Goal: Task Accomplishment & Management: Use online tool/utility

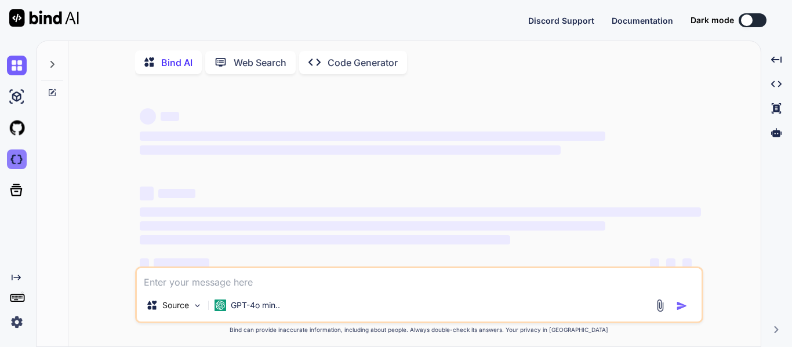
type textarea "x"
click at [10, 161] on img at bounding box center [17, 160] width 20 height 20
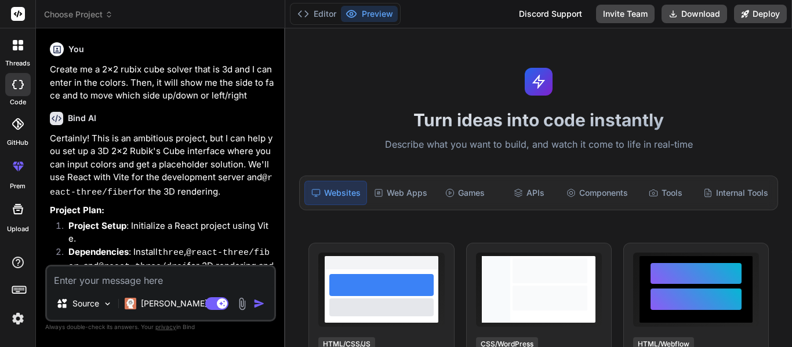
click at [11, 52] on div at bounding box center [18, 45] width 24 height 24
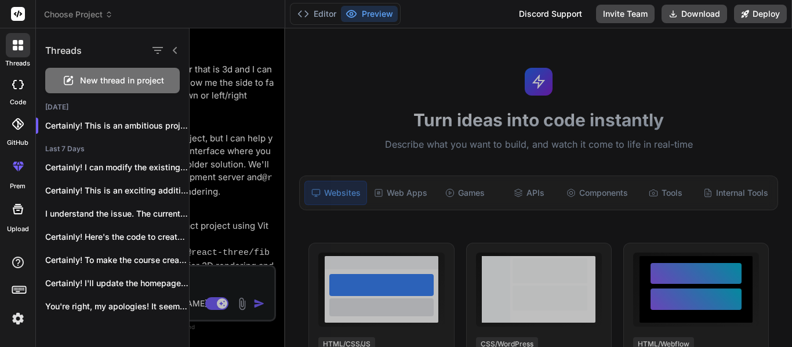
click at [119, 78] on span "New thread in project" at bounding box center [122, 81] width 84 height 12
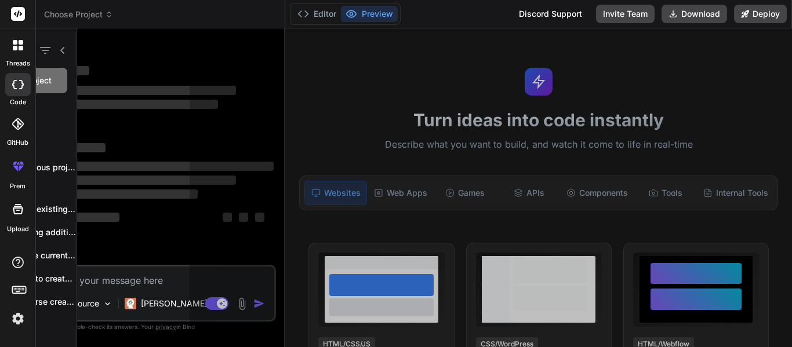
scroll to position [35, 0]
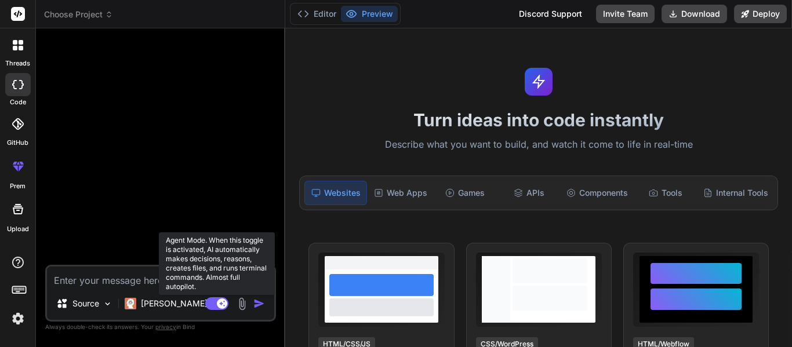
click at [217, 310] on icon at bounding box center [216, 303] width 23 height 13
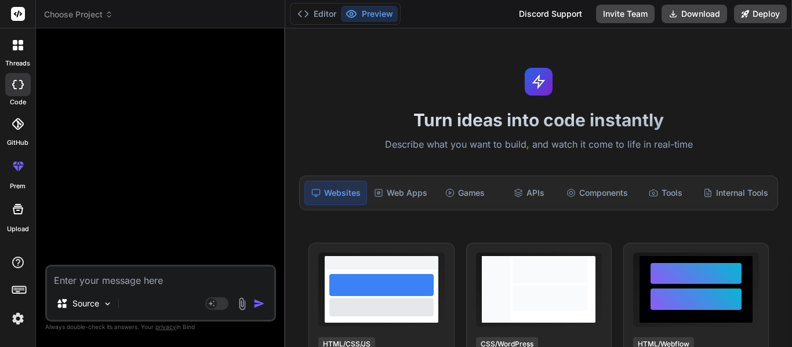
click at [106, 287] on textarea at bounding box center [160, 277] width 227 height 21
type textarea "x"
type textarea "C"
type textarea "x"
type textarea "Cr"
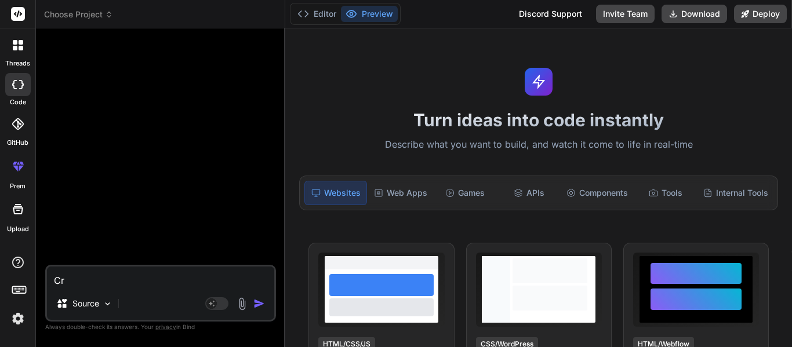
type textarea "x"
type textarea "Cre"
type textarea "x"
type textarea "Crea"
type textarea "x"
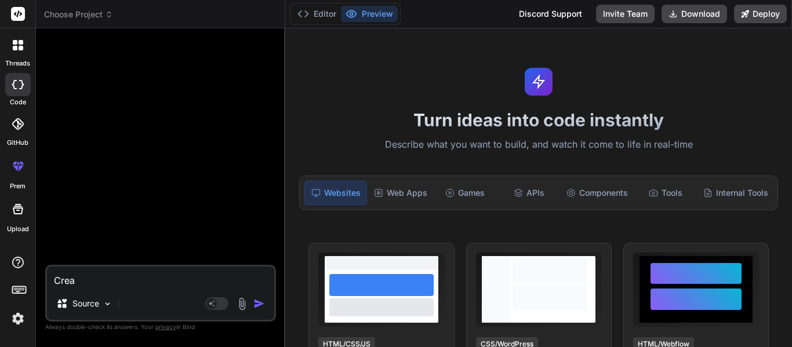
type textarea "Creat"
type textarea "x"
type textarea "Create"
type textarea "x"
type textarea "Create"
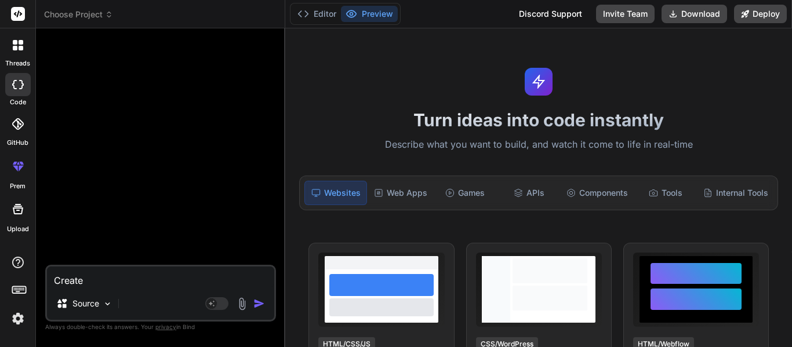
type textarea "x"
type textarea "Create m"
type textarea "x"
type textarea "Create me"
type textarea "x"
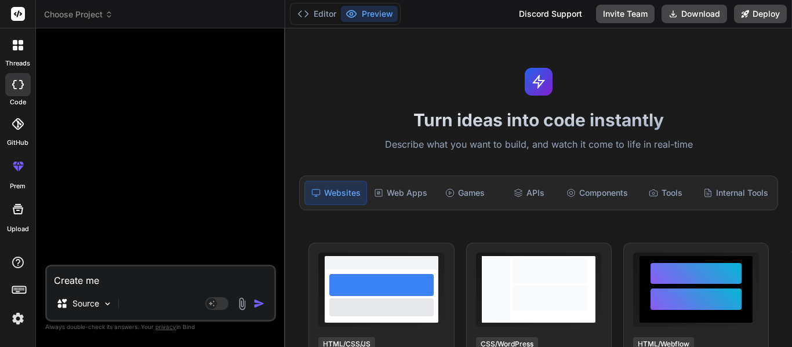
type textarea "Create me"
type textarea "x"
type textarea "Create me a"
type textarea "x"
type textarea "Create me a"
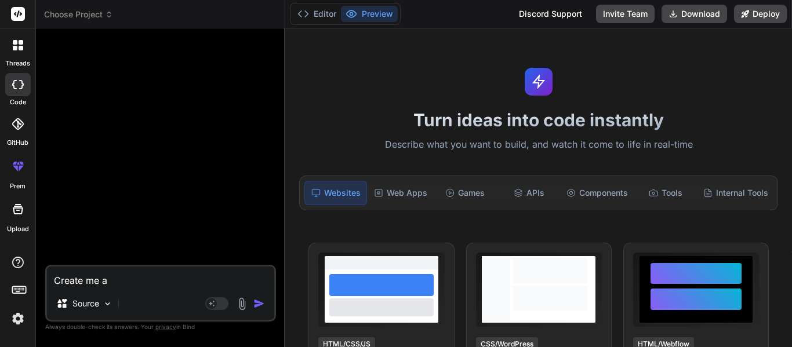
type textarea "x"
type textarea "Create me a c"
type textarea "x"
type textarea "Create me a co"
type textarea "x"
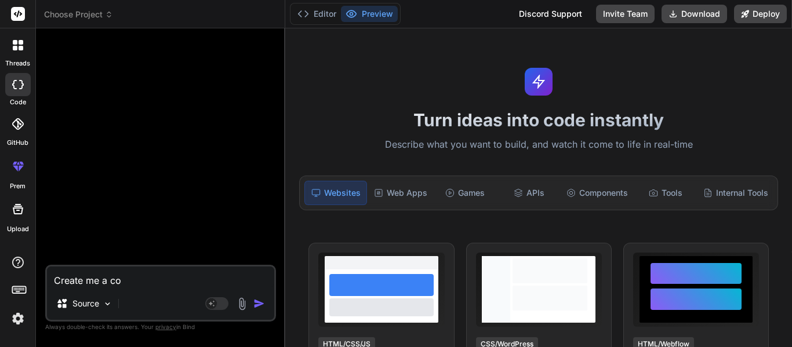
type textarea "Create me a cou"
type textarea "x"
type textarea "Create me a cour"
type textarea "x"
type textarea "Create me a cours"
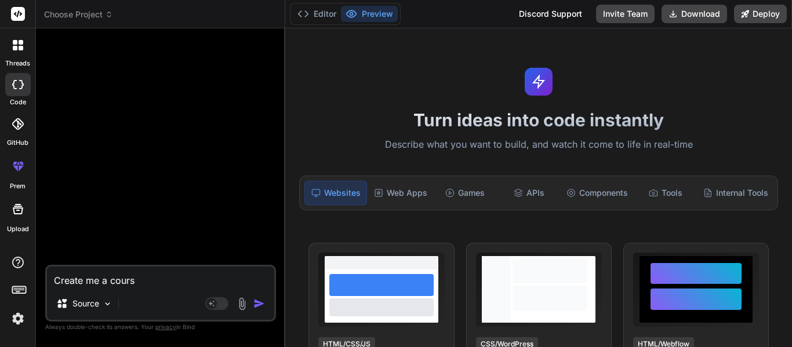
type textarea "x"
type textarea "Create me a course"
type textarea "x"
type textarea "Create me a course"
type textarea "x"
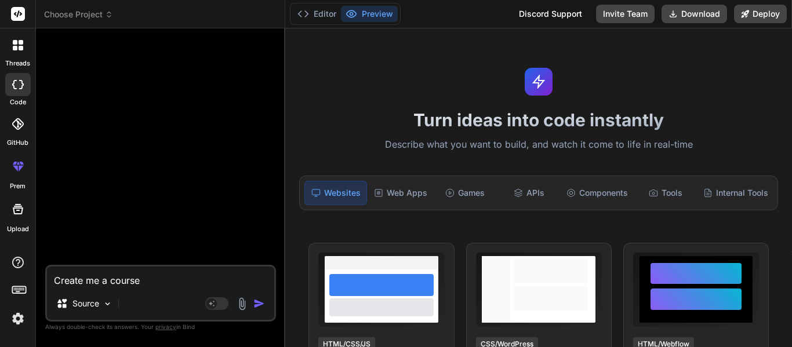
type textarea "Create me a course k"
type textarea "x"
type textarea "Create me a course kn"
type textarea "x"
type textarea "Create me a course kno"
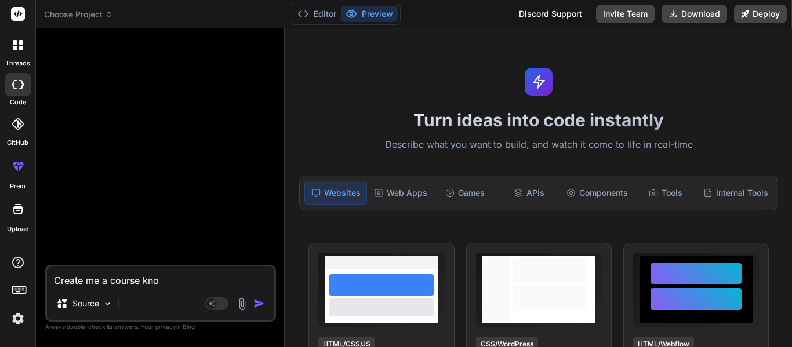
type textarea "x"
type textarea "Create me a course know"
type textarea "x"
type textarea "Create me a course known"
type textarea "x"
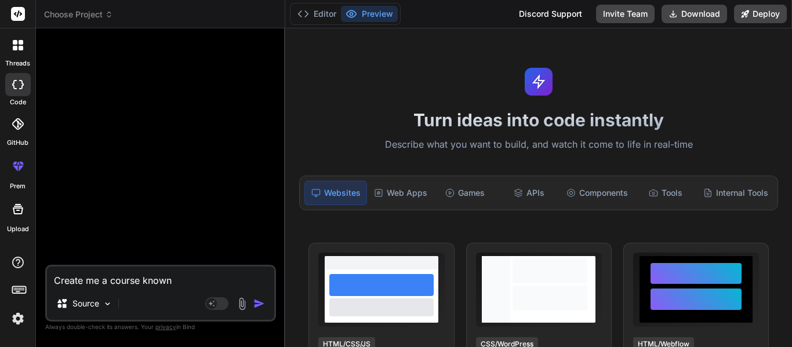
type textarea "Create me a course known"
type textarea "x"
type textarea "Create me a course known a"
type textarea "x"
type textarea "Create me a course known a"
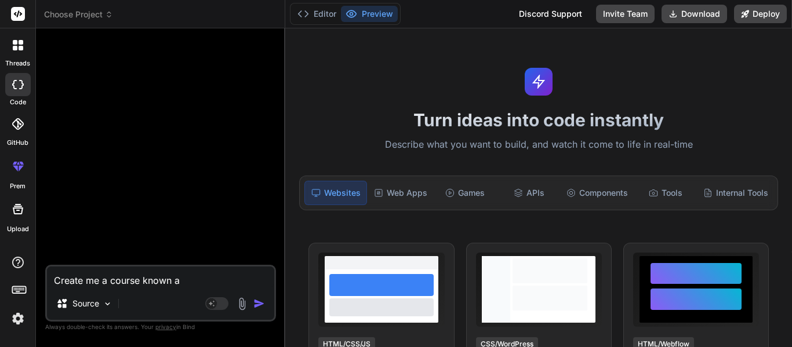
type textarea "x"
type textarea "Create me a course known a"
type textarea "x"
type textarea "Create me a course known as"
type textarea "x"
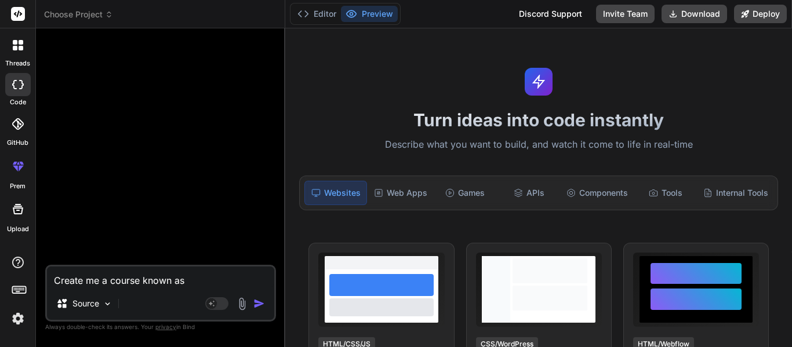
type textarea "Create me a course known as"
type textarea "x"
type textarea "Create me a course known as A"
type textarea "x"
type textarea "Create me a course known as An"
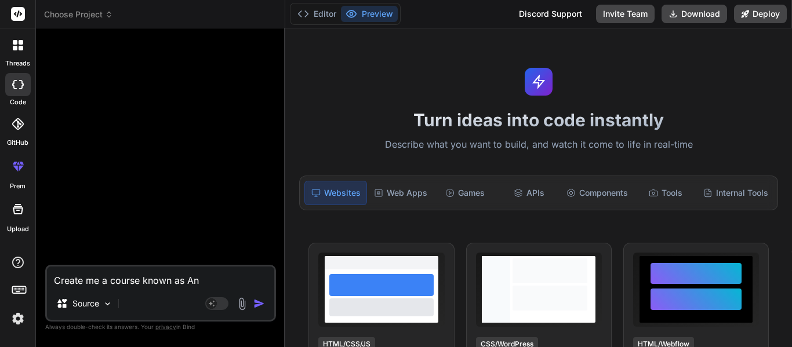
type textarea "x"
type textarea "Create me a course known as Anc"
type textarea "x"
type textarea "Create me a course known as Anci"
type textarea "x"
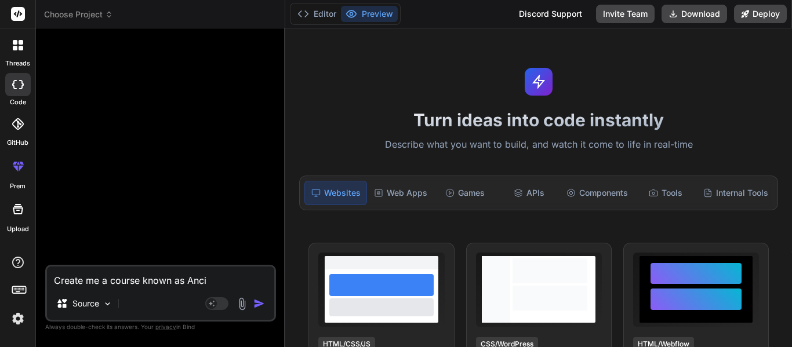
type textarea "Create me a course known as Ancie"
type textarea "x"
type textarea "Create me a course known as Ancient"
type textarea "x"
type textarea "Create me a course known as Ancient"
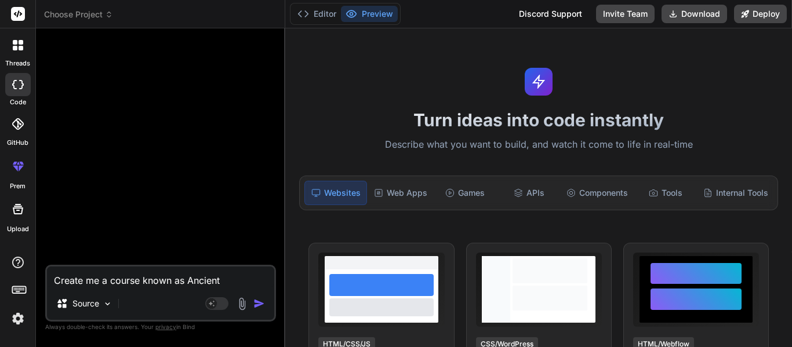
type textarea "x"
type textarea "Create me a course known as Ancient G"
type textarea "x"
type textarea "Create me a course known as Ancient Gr"
type textarea "x"
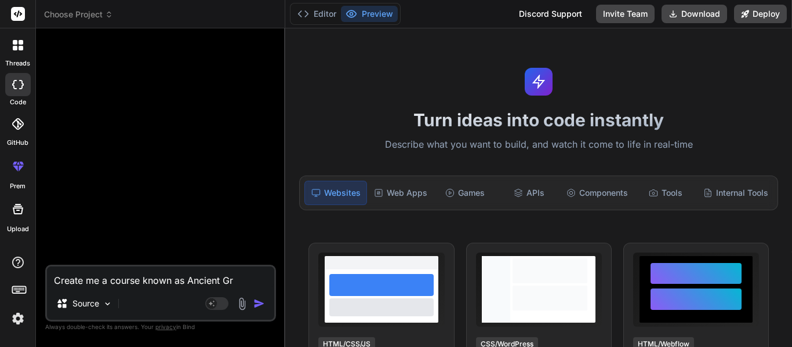
type textarea "Create me a course known as Ancient Gre"
type textarea "x"
type textarea "Create me a course known as Ancient Gree"
type textarea "x"
type textarea "Create me a course known as Ancient Greec"
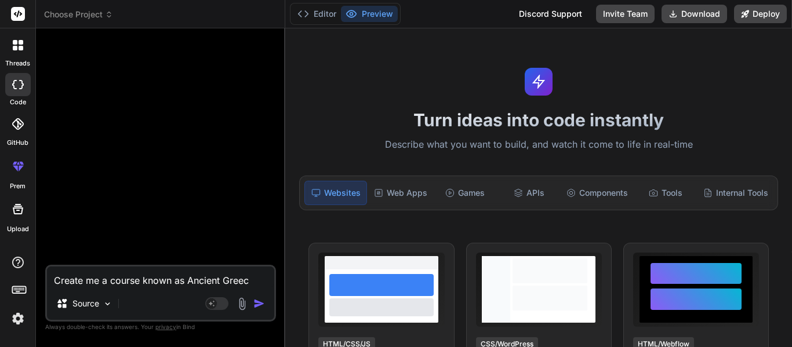
type textarea "x"
type textarea "Create me a course known as Ancient Greece"
type textarea "x"
type textarea "Create me a course known as Ancient Greece."
type textarea "x"
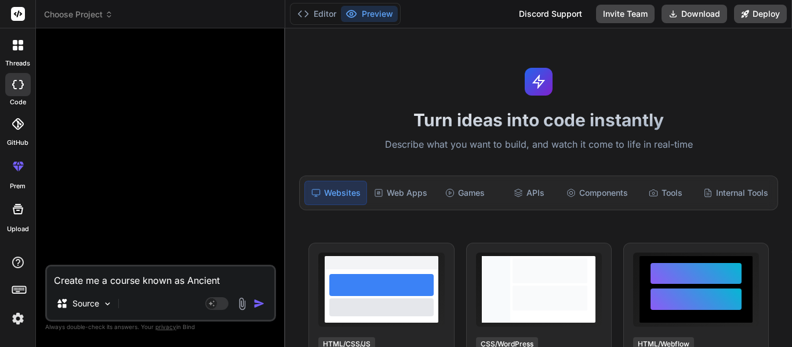
type textarea "Create me a course known as Ancient Greece."
type textarea "x"
type textarea "Create me a course known as Ancient Greece. O"
type textarea "x"
type textarea "Create me a course known as Ancient Greece. On"
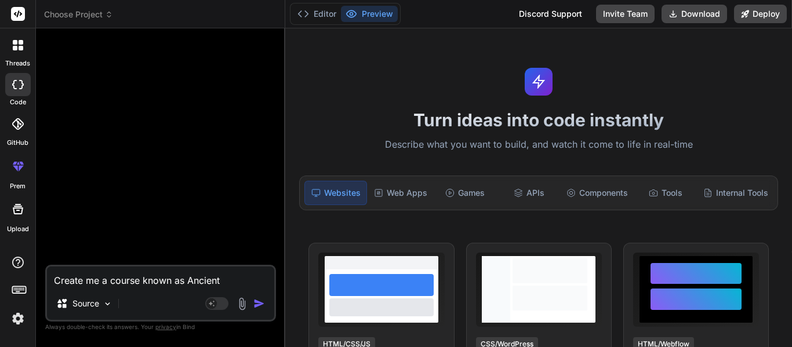
type textarea "x"
type textarea "Create me a course known as Ancient Greece. On a"
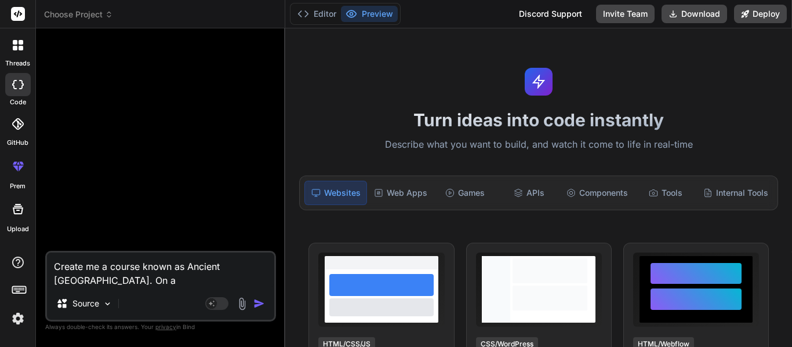
type textarea "x"
type textarea "Create me a course known as Ancient Greece. On a"
type textarea "x"
type textarea "Create me a course known as Ancient Greece. On a s"
type textarea "x"
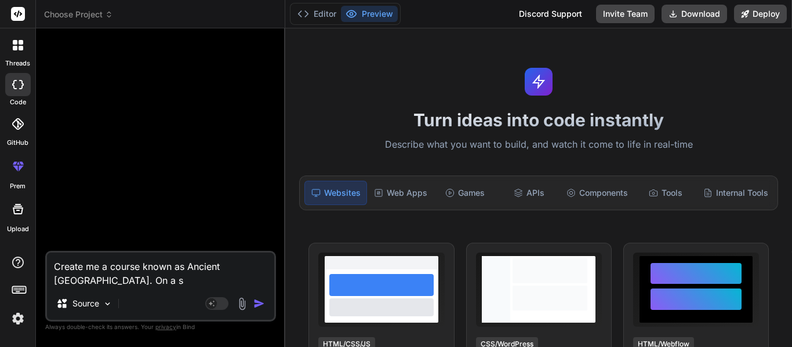
type textarea "Create me a course known as Ancient Greece. On a si"
type textarea "x"
type textarea "Create me a course known as Ancient Greece. On a sid"
type textarea "x"
type textarea "Create me a course known as Ancient Greece. On a side"
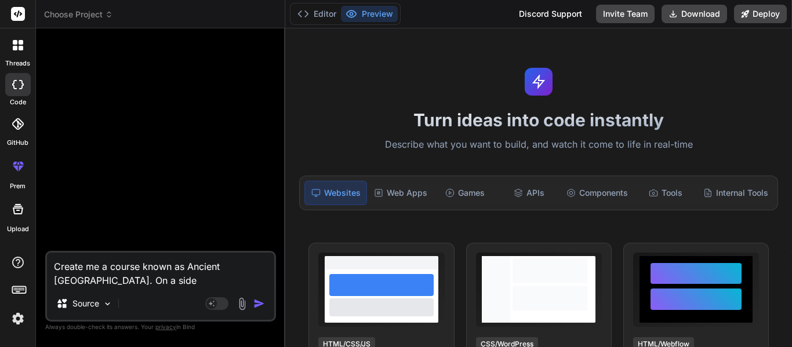
type textarea "x"
type textarea "Create me a course known as Ancient Greece. On a sideb"
type textarea "x"
type textarea "Create me a course known as Ancient Greece. On a sideba"
type textarea "x"
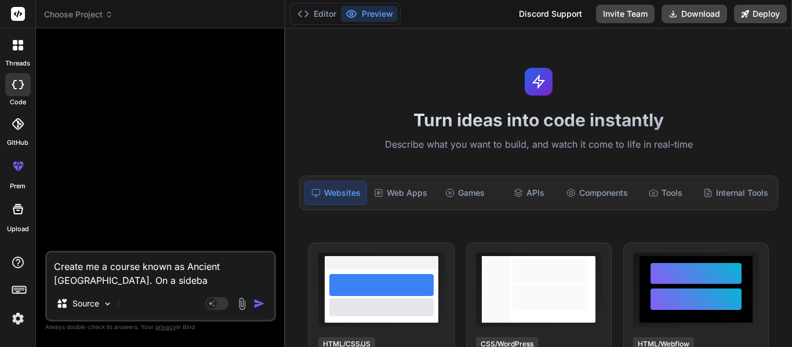
type textarea "Create me a course known as Ancient Greece. On a sidebar"
type textarea "x"
type textarea "Create me a course known as Ancient Greece. On a sidebar,"
type textarea "x"
type textarea "Create me a course known as Ancient Greece. On a sidebar,"
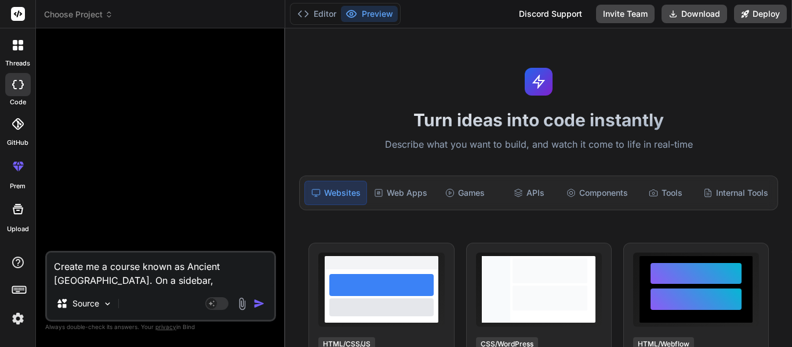
type textarea "x"
type textarea "Create me a course known as Ancient Greece. On a sidebar, t"
type textarea "x"
type textarea "Create me a course known as Ancient Greece. On a sidebar, th"
type textarea "x"
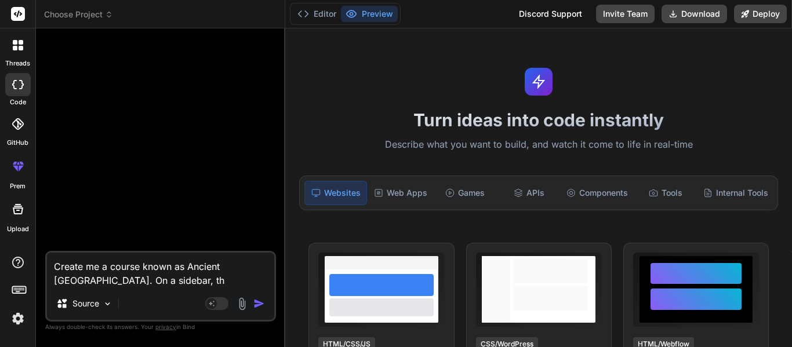
type textarea "Create me a course known as Ancient Greece. On a sidebar, the"
type textarea "x"
type textarea "Create me a course known as Ancient Greece. On a sidebar, ther"
type textarea "x"
type textarea "Create me a course known as Ancient Greece. On a sidebar, there"
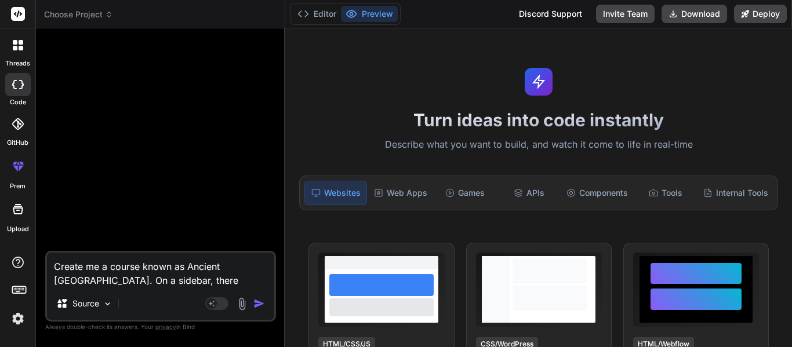
type textarea "x"
type textarea "Create me a course known as Ancient Greece. On a sidebar, there"
type textarea "x"
type textarea "Create me a course known as Ancient Greece. On a sidebar, there h"
type textarea "x"
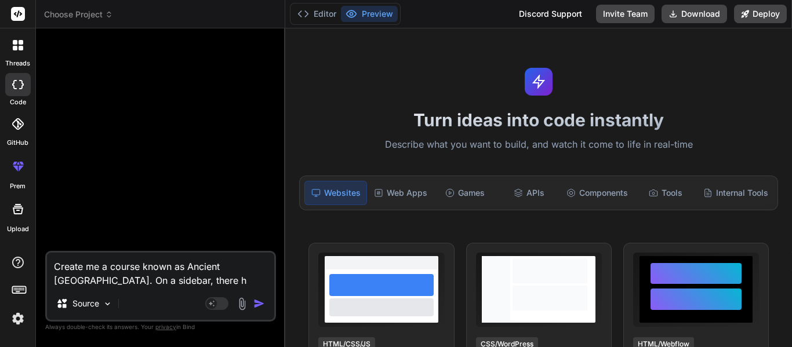
type textarea "Create me a course known as Ancient Greece. On a sidebar, there hs"
type textarea "x"
type textarea "Create me a course known as Ancient Greece. On a sidebar, there hso"
type textarea "x"
type textarea "Create me a course known as Ancient Greece. On a sidebar, there hsou"
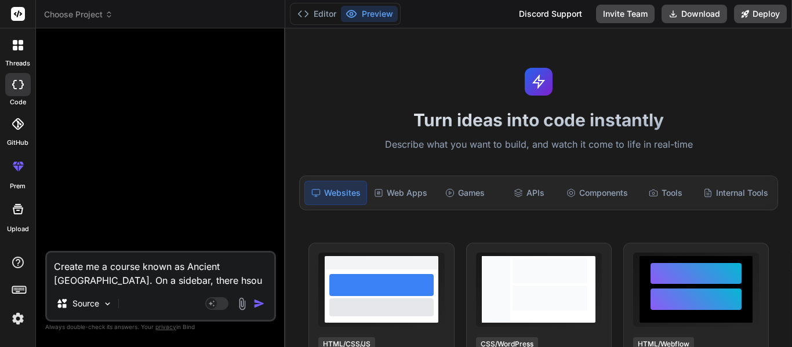
type textarea "x"
type textarea "Create me a course known as Ancient Greece. On a sidebar, there hsoul"
type textarea "x"
type textarea "Create me a course known as Ancient Greece. On a sidebar, there"
type textarea "x"
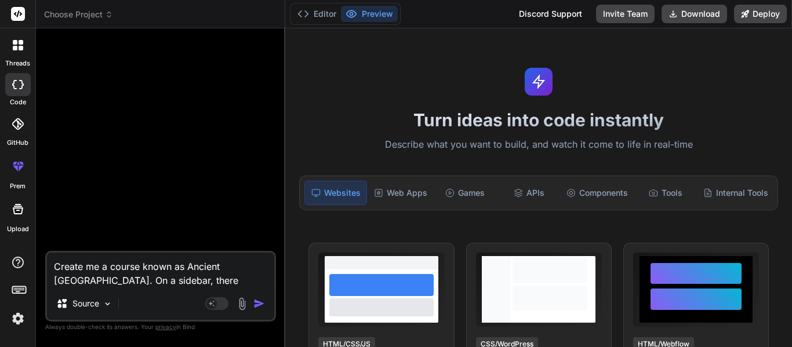
type textarea "Create me a course known as Ancient Greece. On a sidebar, there should"
type textarea "x"
type textarea "Create me a course known as Ancient Greece. On a sidebar, there should b"
type textarea "x"
type textarea "Create me a course known as Ancient Greece. On a sidebar, there should be"
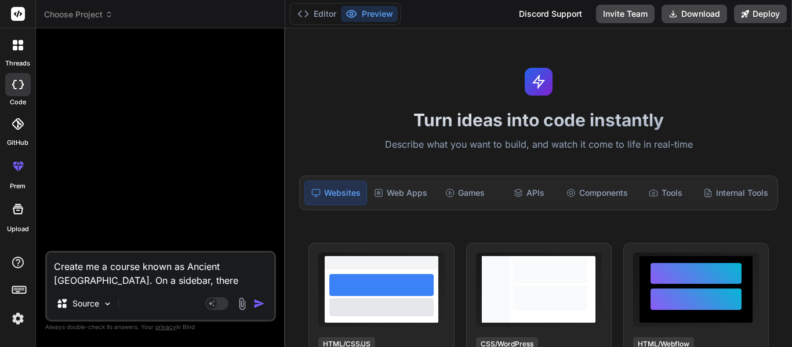
type textarea "x"
type textarea "Create me a course known as Ancient Greece. On a sidebar, there should be"
type textarea "x"
type textarea "Create me a course known as Ancient Greece. On a sidebar, there should be 7"
type textarea "x"
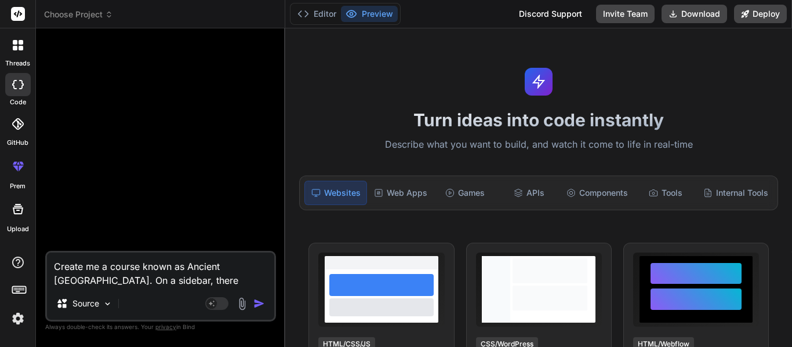
type textarea "Create me a course known as Ancient Greece. On a sidebar, there should be 7"
type textarea "x"
type textarea "Create me a course known as Ancient Greece. On a sidebar, there should be 7 u"
type textarea "x"
type textarea "Create me a course known as Ancient Greece. On a sidebar, there should be 7 un"
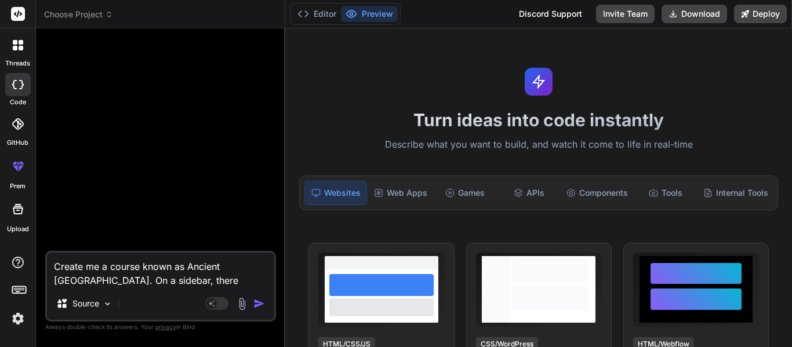
type textarea "x"
type textarea "Create me a course known as Ancient Greece. On a sidebar, there should be 7 unit"
type textarea "x"
type textarea "Create me a course known as Ancient Greece. On a sidebar, there should be 7 uni…"
type textarea "x"
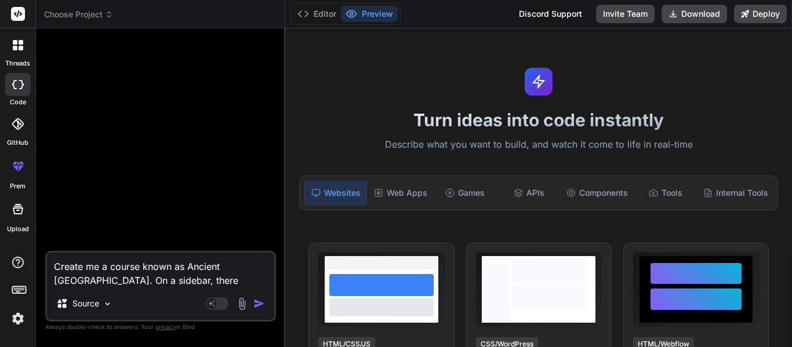
type textarea "Create me a course known as Ancient Greece. On a sidebar, there should be 7 uni…"
type textarea "x"
type textarea "Create me a course known as Ancient Greece. On a sidebar, there should be 7 uni…"
type textarea "x"
type textarea "Create me a course known as Ancient Greece. On a sidebar, there should be 7 uni…"
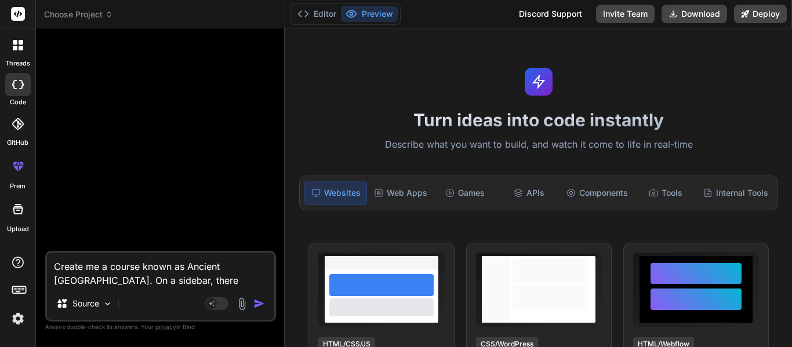
type textarea "x"
type textarea "Create me a course known as Ancient Greece. On a sidebar, there should be 7 uni…"
type textarea "x"
type textarea "Create me a course known as Ancient Greece. On a sidebar, there should be 7 uni…"
type textarea "x"
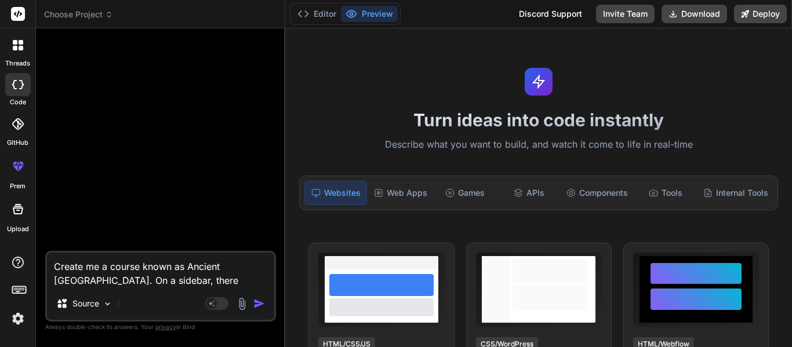
type textarea "Create me a course known as Ancient Greece. On a sidebar, there should be 7 uni…"
type textarea "x"
type textarea "Create me a course known as Ancient Greece. On a sidebar, there should be 7 uni…"
type textarea "x"
type textarea "Create me a course known as Ancient Greece. On a sidebar, there should be 7 uni…"
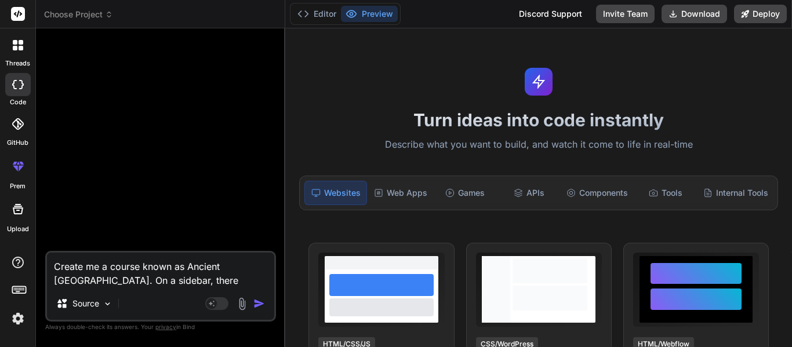
type textarea "x"
type textarea "Create me a course known as Ancient Greece. On a sidebar, there should be 7 uni…"
type textarea "x"
type textarea "Create me a course known as Ancient Greece. On a sidebar, there should be 7 uni…"
type textarea "x"
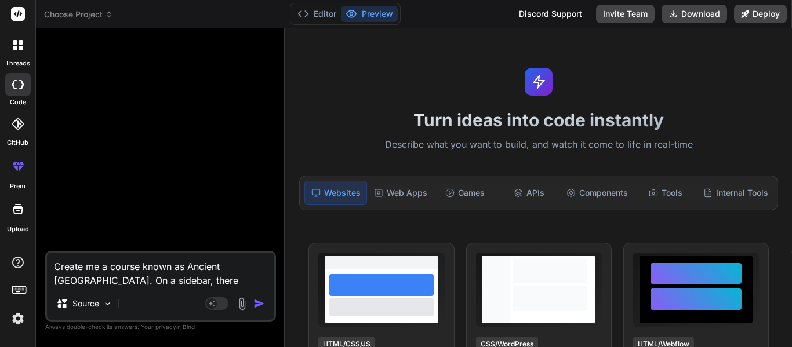
type textarea "Create me a course known as Ancient Greece. On a sidebar, there should be 7 uni…"
type textarea "x"
type textarea "Create me a course known as Ancient Greece. On a sidebar, there should be 7 uni…"
type textarea "x"
type textarea "Create me a course known as Ancient Greece. On a sidebar, there should be 7 uni…"
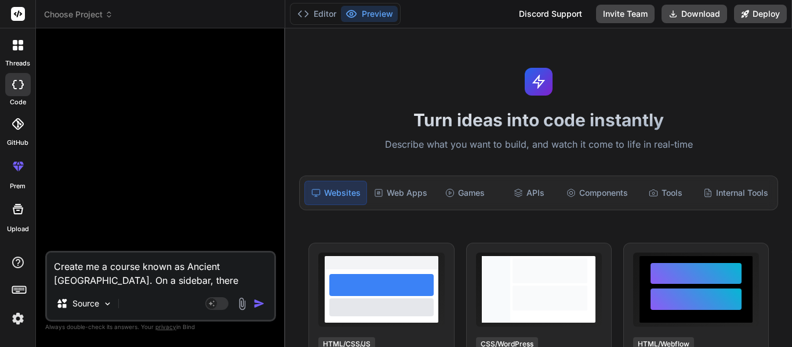
type textarea "x"
type textarea "Create me a course known as Ancient Greece. On a sidebar, there should be 7 uni…"
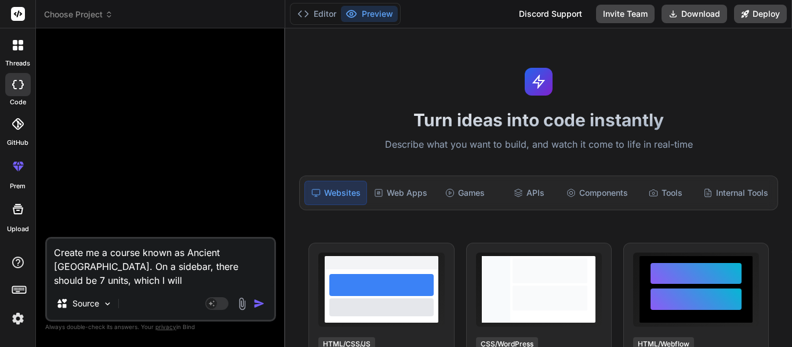
type textarea "x"
type textarea "Create me a course known as Ancient Greece. On a sidebar, there should be 7 uni…"
type textarea "x"
type textarea "Create me a course known as Ancient Greece. On a sidebar, there should be 7 uni…"
type textarea "x"
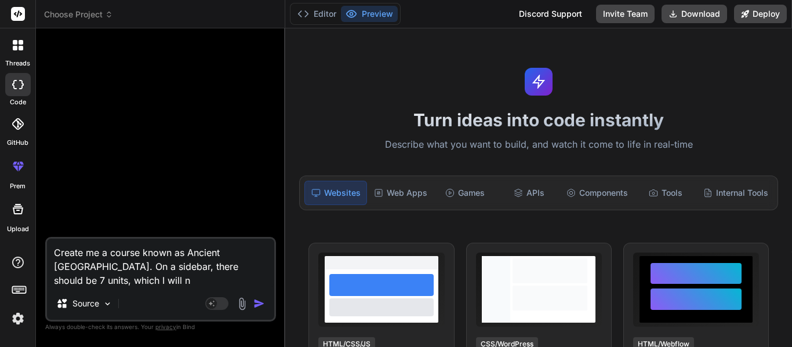
type textarea "Create me a course known as Ancient Greece. On a sidebar, there should be 7 uni…"
type textarea "x"
type textarea "Create me a course known as Ancient Greece. On a sidebar, there should be 7 uni…"
type textarea "x"
type textarea "Create me a course known as Ancient Greece. On a sidebar, there should be 7 uni…"
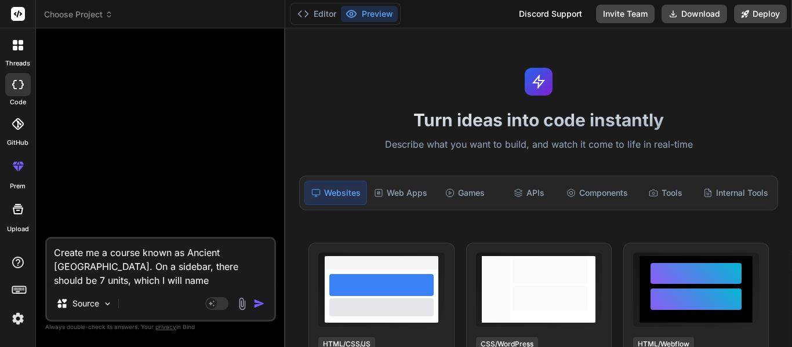
type textarea "x"
type textarea "Create me a course known as Ancient Greece. On a sidebar, there should be 7 uni…"
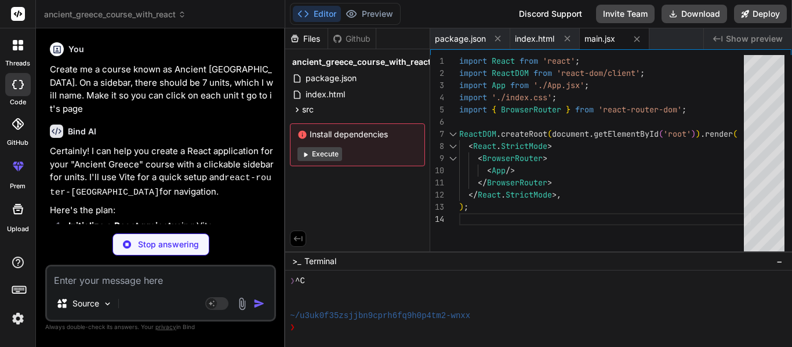
scroll to position [440, 0]
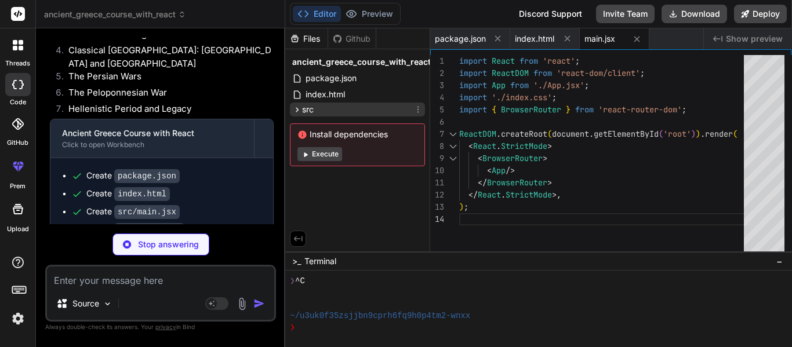
click at [314, 103] on div "src" at bounding box center [357, 110] width 135 height 14
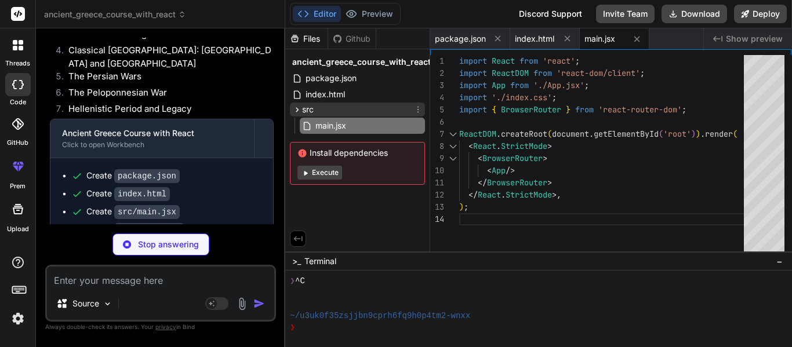
click at [318, 108] on div "src" at bounding box center [357, 110] width 135 height 14
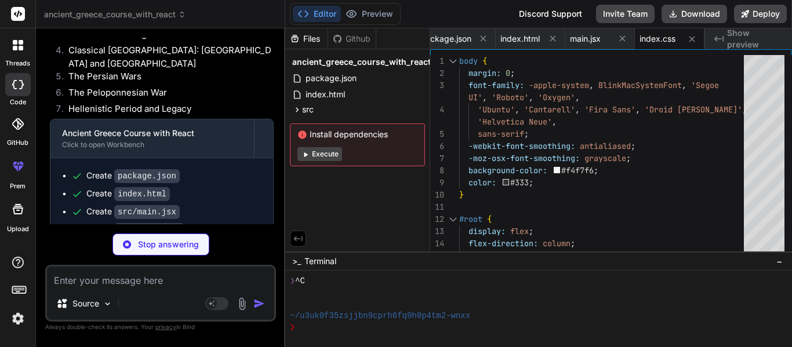
scroll to position [458, 0]
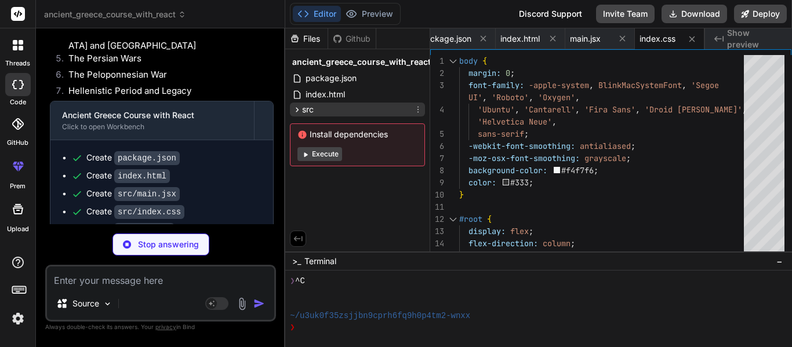
click at [371, 104] on div "src" at bounding box center [357, 110] width 135 height 14
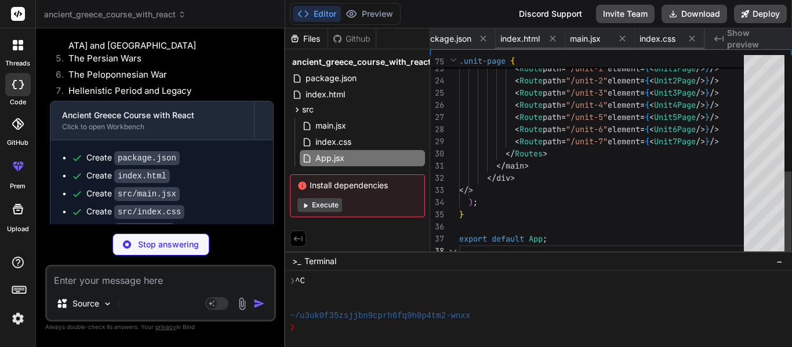
scroll to position [0, 84]
click at [718, 38] on icon "Created with Pixso." at bounding box center [718, 38] width 9 height 9
click at [310, 326] on div "❯" at bounding box center [533, 328] width 487 height 12
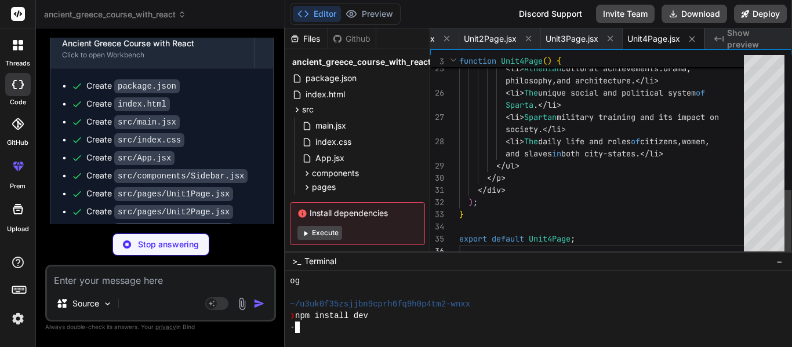
scroll to position [0, 8]
click at [339, 192] on div "pages" at bounding box center [362, 187] width 125 height 14
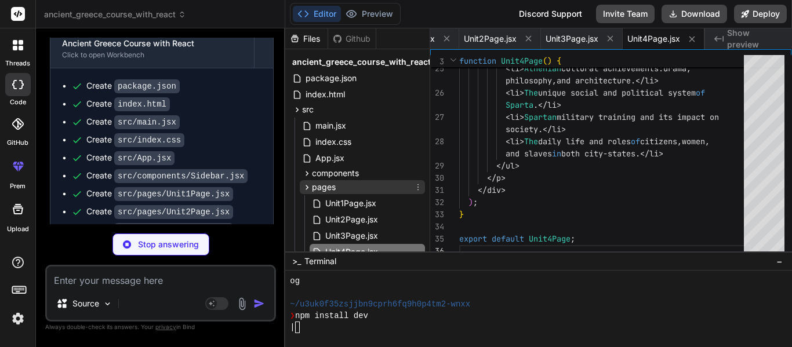
scroll to position [0, 563]
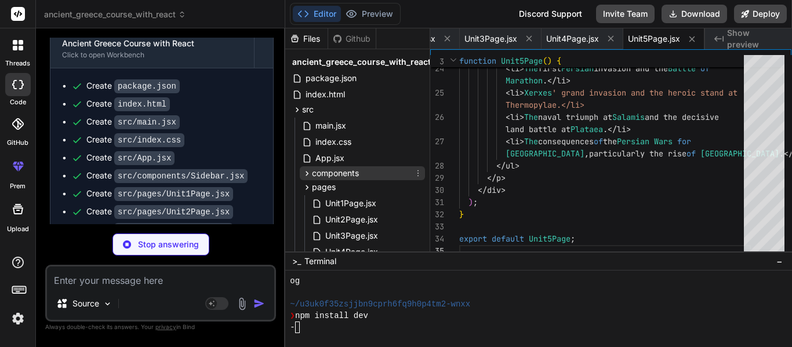
click at [323, 173] on span "components" at bounding box center [335, 174] width 47 height 12
click at [337, 175] on span "components" at bounding box center [335, 174] width 47 height 12
click at [335, 184] on span "pages" at bounding box center [324, 188] width 24 height 12
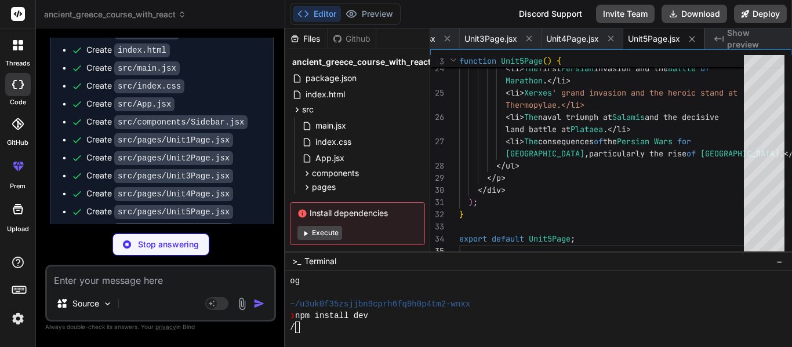
scroll to position [0, 645]
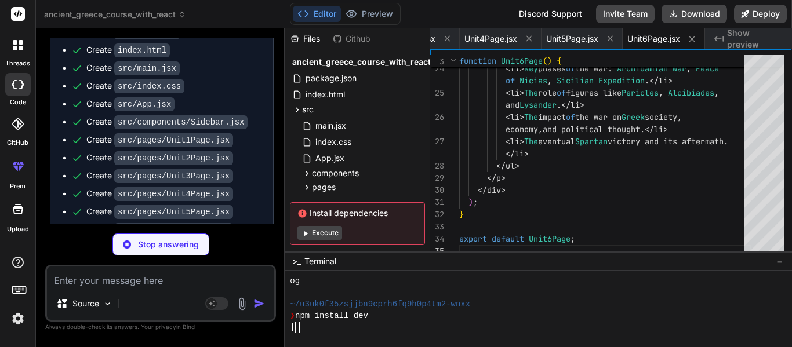
click at [738, 43] on span "Show preview" at bounding box center [755, 38] width 56 height 23
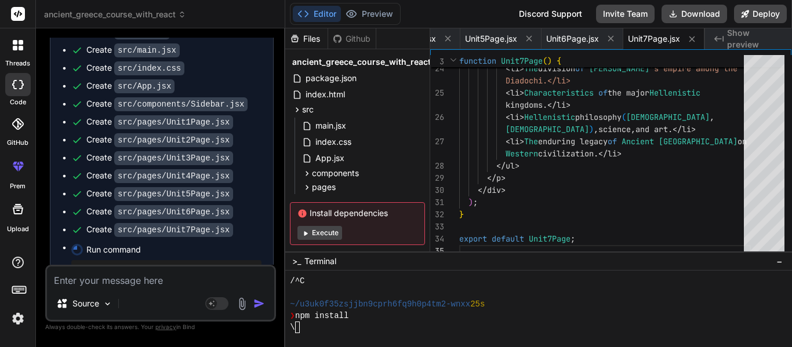
scroll to position [0, 0]
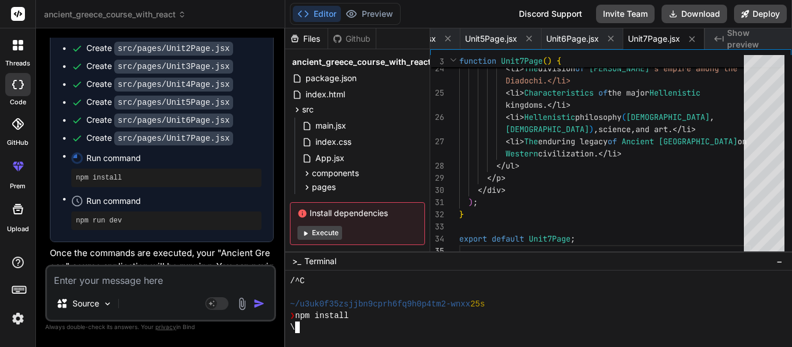
click at [315, 324] on div "\" at bounding box center [533, 328] width 487 height 12
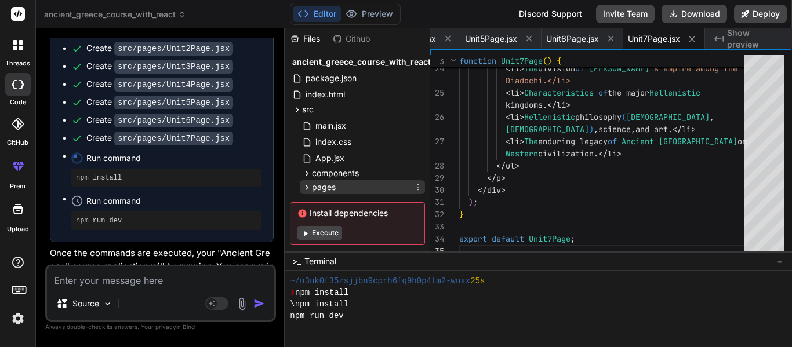
scroll to position [21, 0]
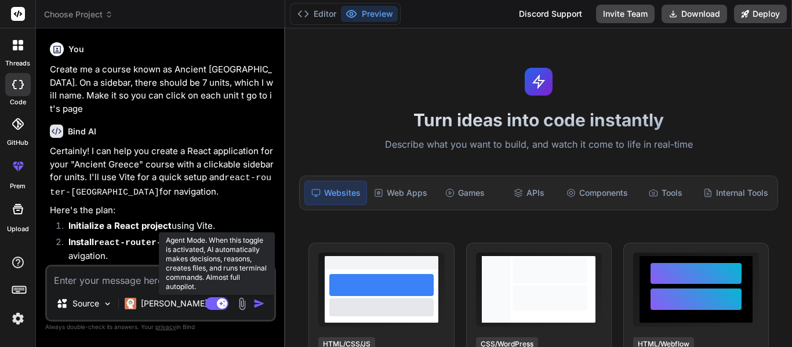
click at [213, 307] on rect at bounding box center [216, 303] width 23 height 13
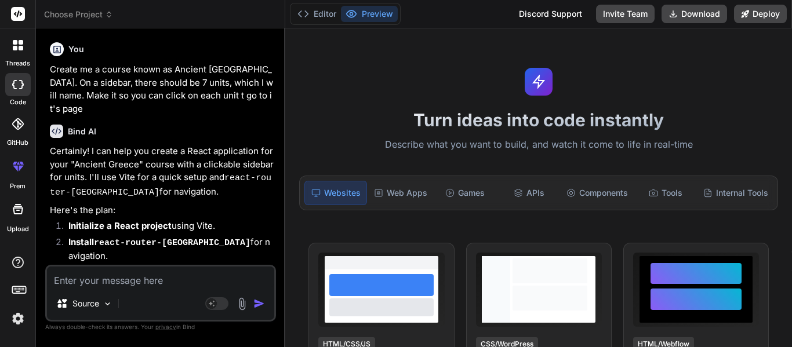
scroll to position [694, 0]
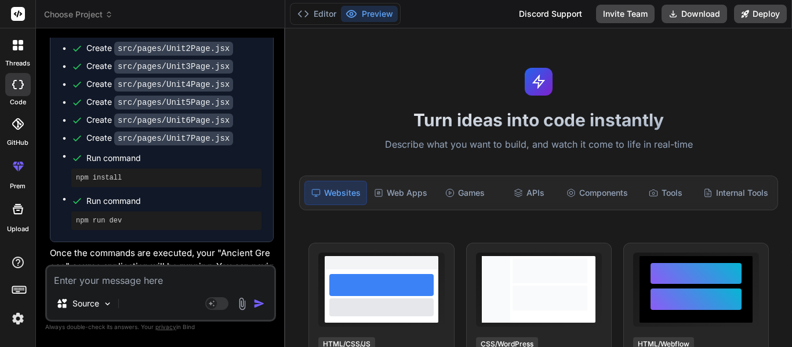
type textarea "x"
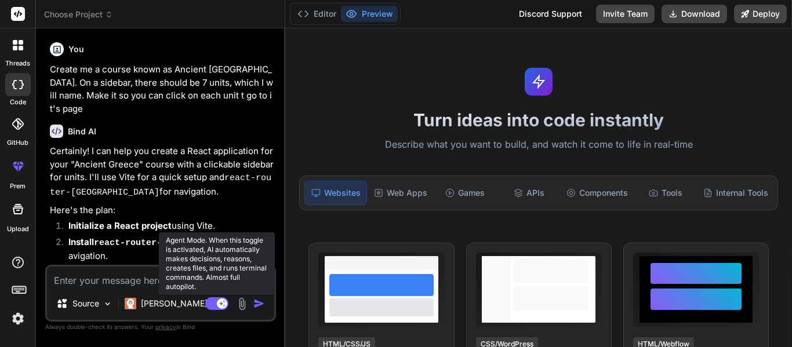
click at [212, 302] on rect at bounding box center [216, 303] width 23 height 13
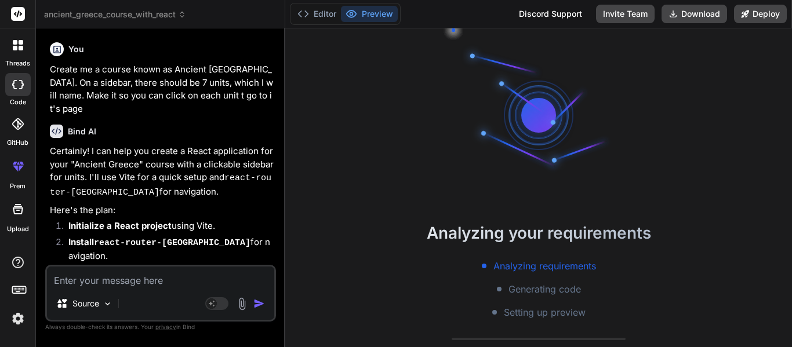
scroll to position [694, 0]
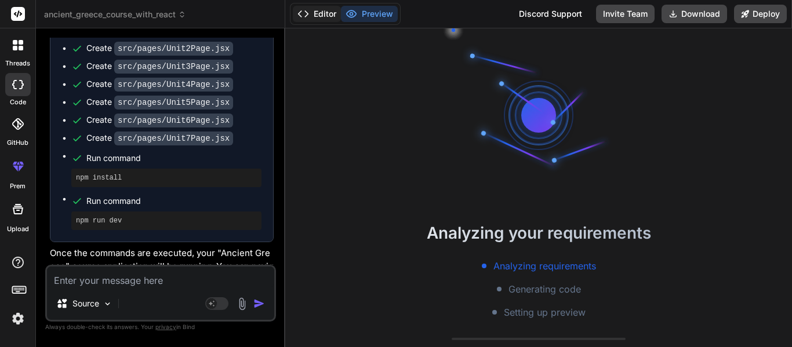
click at [299, 16] on icon at bounding box center [303, 14] width 12 height 12
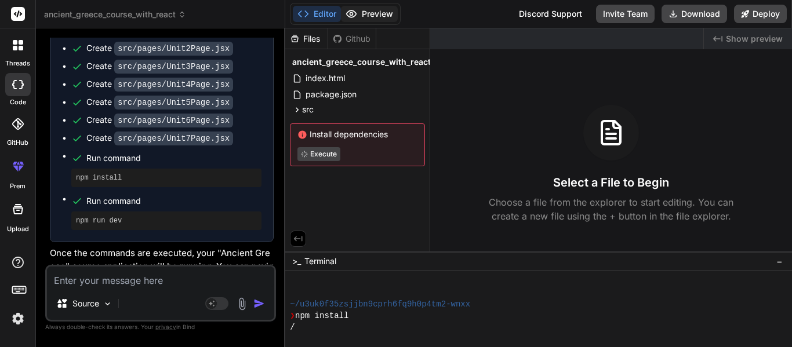
click at [349, 14] on icon at bounding box center [352, 14] width 12 height 12
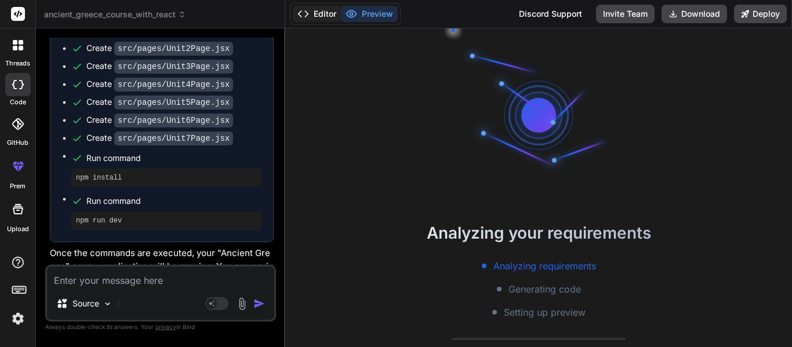
click at [304, 12] on icon at bounding box center [303, 14] width 12 height 12
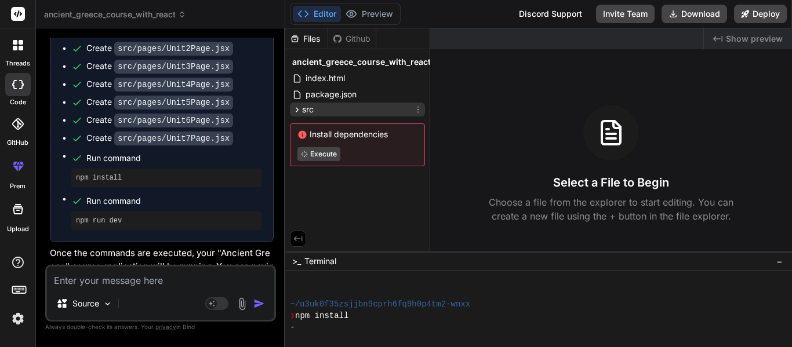
click at [355, 110] on div "src" at bounding box center [357, 110] width 135 height 14
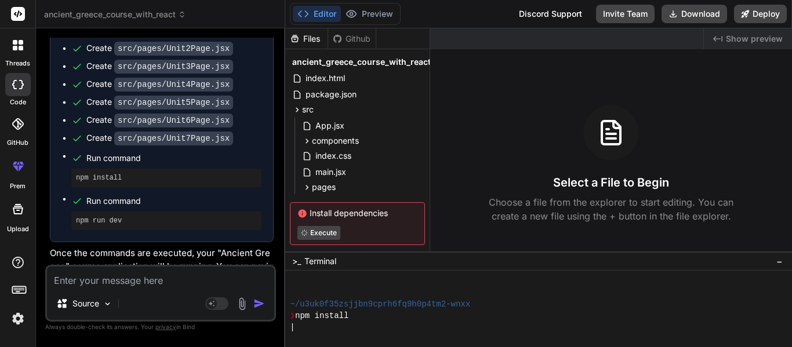
click at [759, 37] on span "Show preview" at bounding box center [754, 39] width 57 height 12
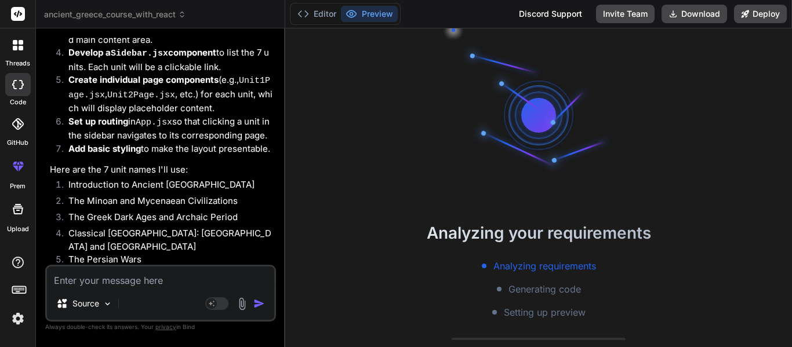
scroll to position [0, 0]
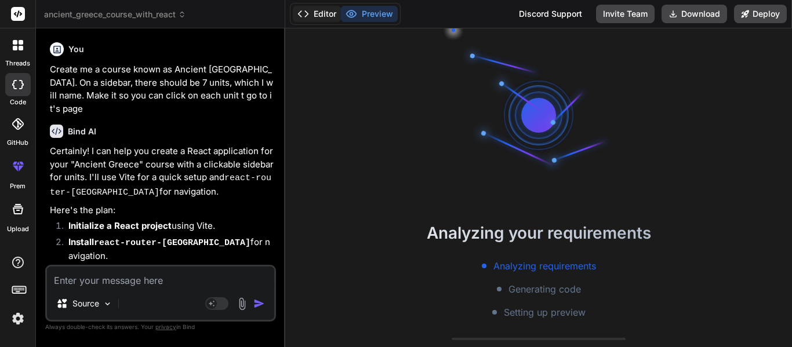
click at [314, 11] on button "Editor" at bounding box center [317, 14] width 48 height 16
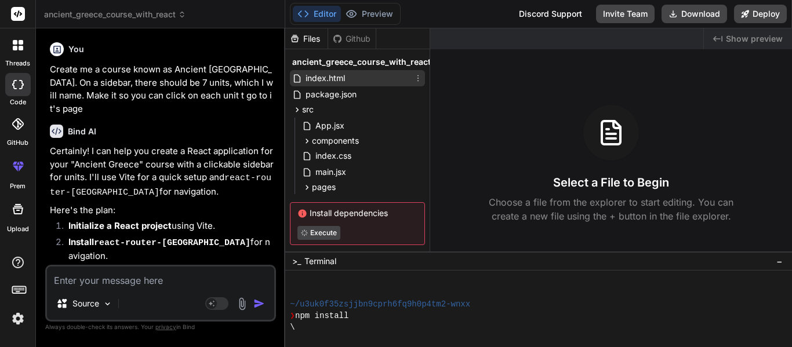
click at [342, 75] on span "index.html" at bounding box center [325, 78] width 42 height 14
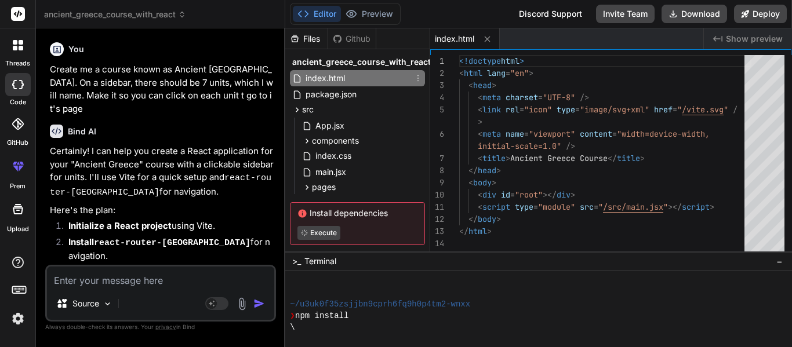
type textarea "x"
type textarea "<!doctype html> <html lang="en"> <head> <meta charset="UTF-8" /> <link rel="ico…"
click at [623, 165] on div "<!doctype html > < html lang = "en" > < head > < meta charset = "UTF-8" /> < li…" at bounding box center [605, 156] width 292 height 202
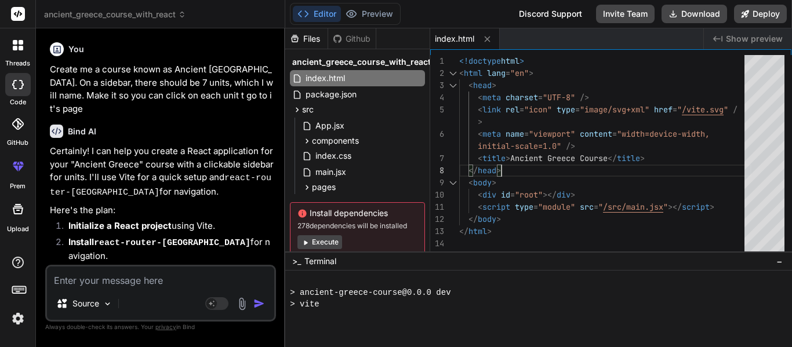
scroll to position [290, 0]
type textarea "x"
click at [778, 33] on span "Show preview" at bounding box center [754, 39] width 57 height 12
click at [776, 35] on span "Show preview" at bounding box center [754, 39] width 57 height 12
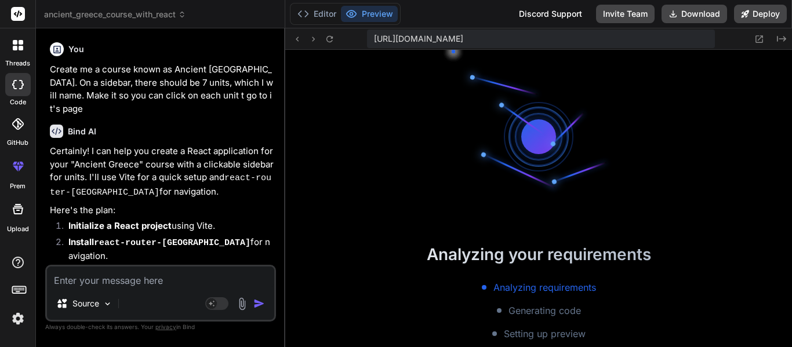
scroll to position [360, 0]
click at [463, 34] on span "[URL][DOMAIN_NAME]" at bounding box center [418, 39] width 89 height 12
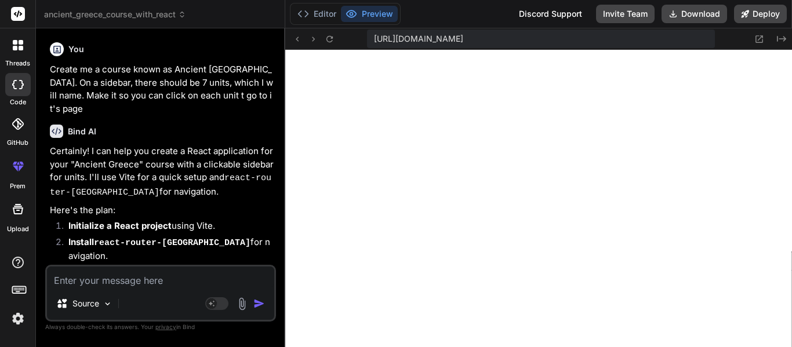
click at [463, 34] on span "[URL][DOMAIN_NAME]" at bounding box center [418, 39] width 89 height 12
copy div "[URL][DOMAIN_NAME] Created with Pixso."
click at [777, 39] on icon "Created with Pixso." at bounding box center [781, 38] width 9 height 9
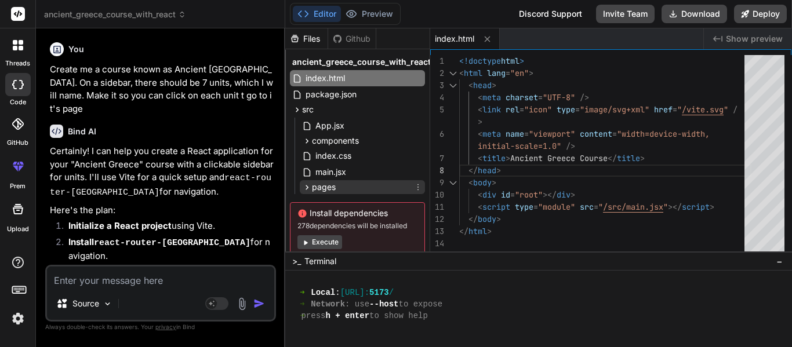
click at [377, 191] on div "pages" at bounding box center [362, 187] width 125 height 14
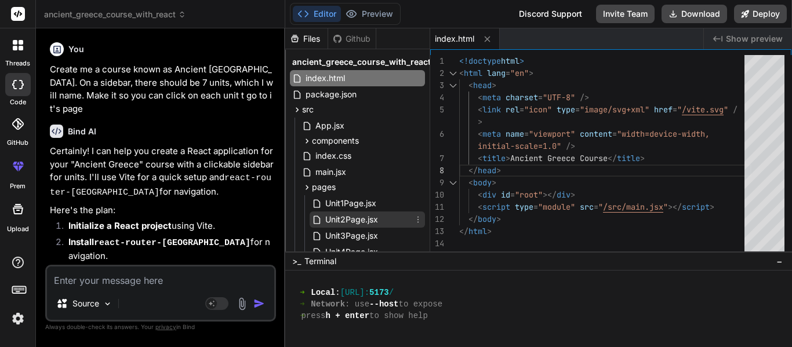
click at [351, 213] on span "Unit2Page.jsx" at bounding box center [351, 220] width 55 height 14
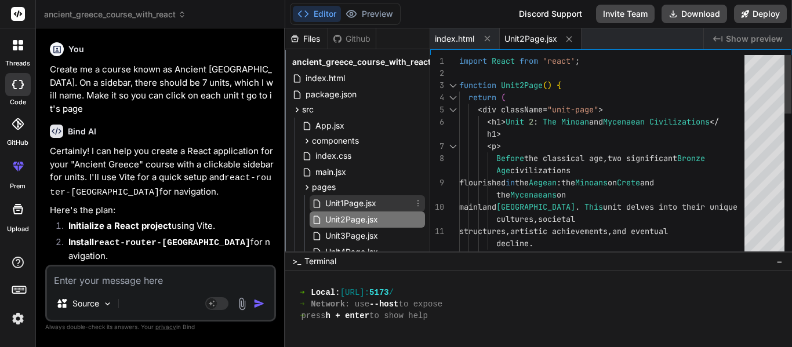
click at [346, 202] on span "Unit1Page.jsx" at bounding box center [350, 204] width 53 height 14
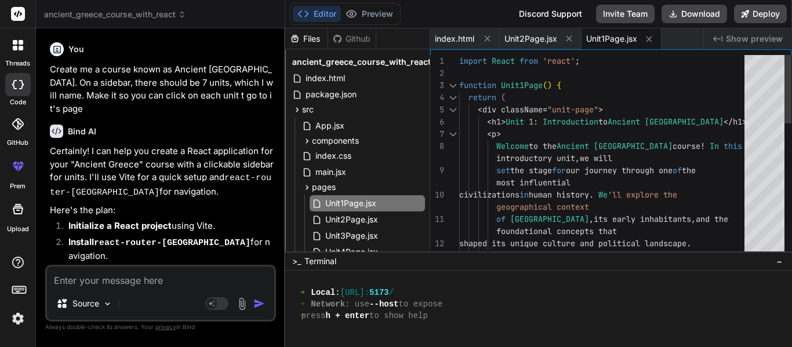
click at [544, 123] on div "import React from 'react' ; function Unit1Page ( ) { return ( < div className =…" at bounding box center [605, 353] width 292 height 597
click at [546, 121] on div "import React from 'react' ; function Unit1Page ( ) { return ( < div className =…" at bounding box center [605, 353] width 292 height 597
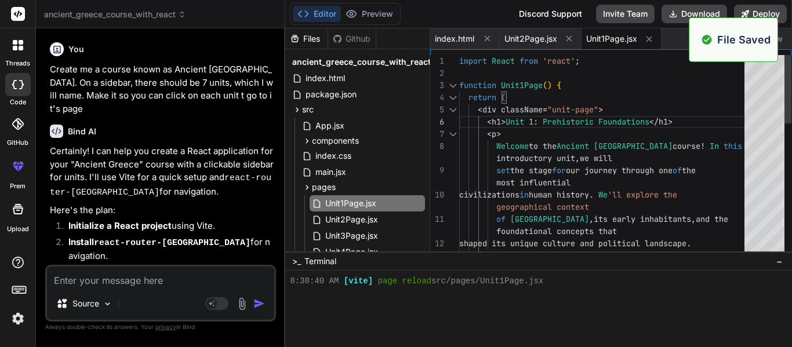
scroll to position [406, 0]
click at [785, 41] on div "Created with Pixso. Show preview" at bounding box center [748, 38] width 88 height 21
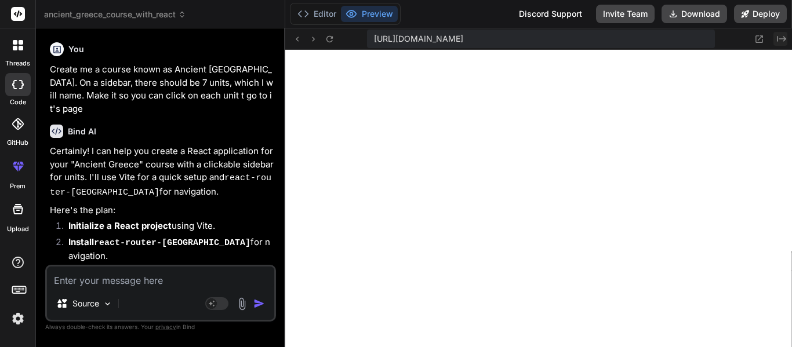
click at [780, 37] on icon "Created with Pixso." at bounding box center [781, 38] width 9 height 9
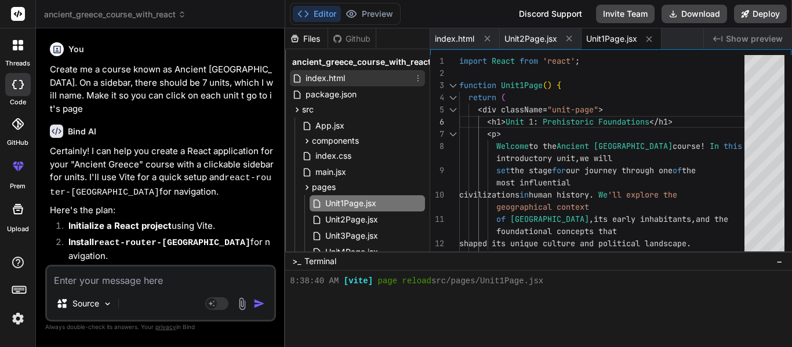
click at [320, 84] on span "index.html" at bounding box center [325, 78] width 42 height 14
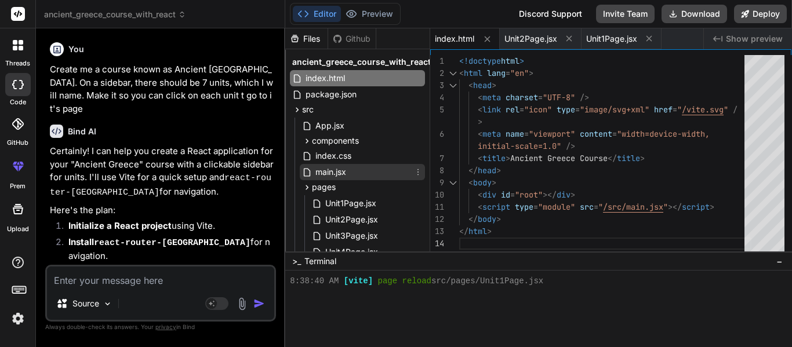
click at [345, 165] on span "main.jsx" at bounding box center [330, 172] width 33 height 14
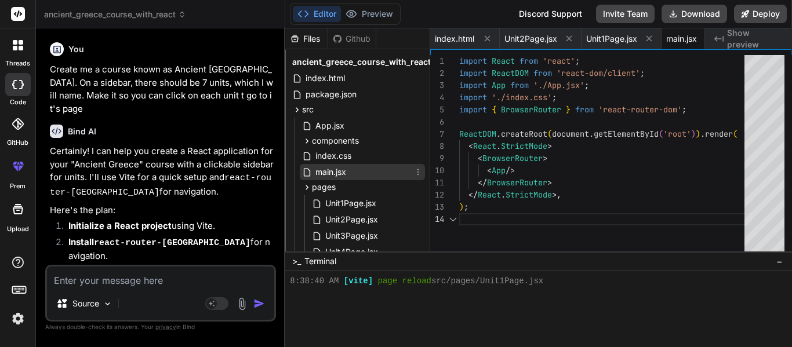
scroll to position [0, 27]
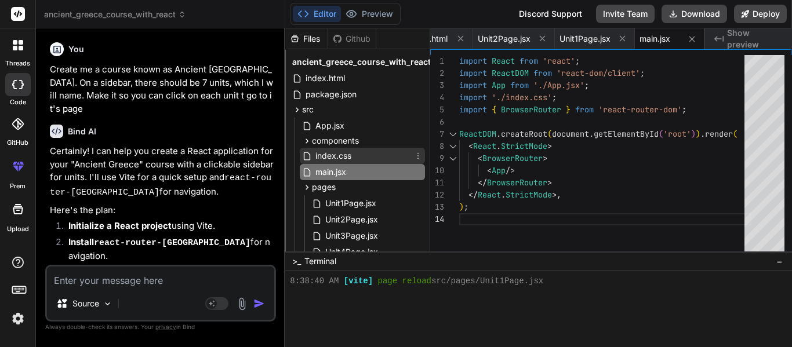
click at [353, 154] on div "index.css" at bounding box center [362, 156] width 125 height 16
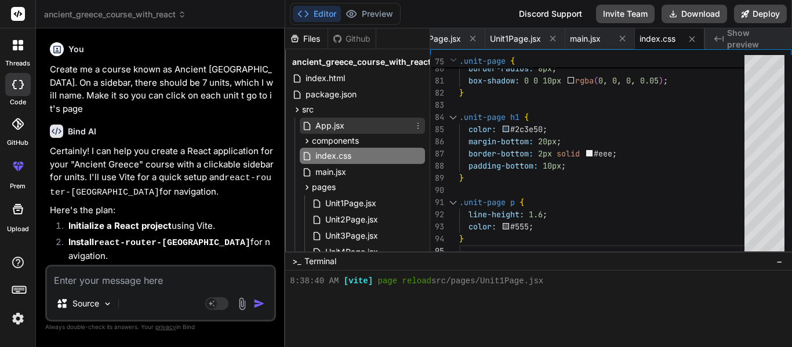
click at [317, 125] on span "App.jsx" at bounding box center [329, 126] width 31 height 14
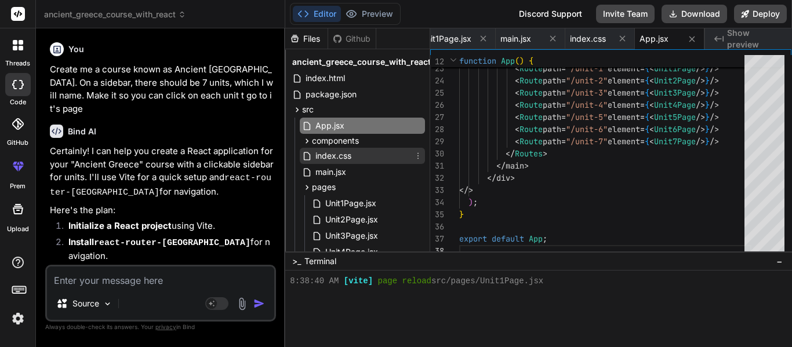
scroll to position [147, 0]
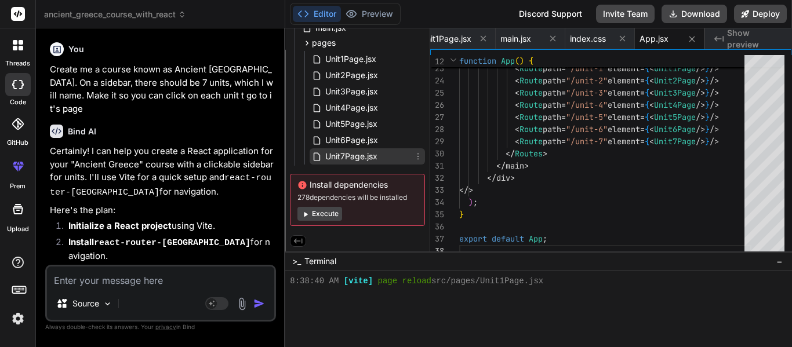
click at [355, 150] on span "Unit7Page.jsx" at bounding box center [351, 157] width 55 height 14
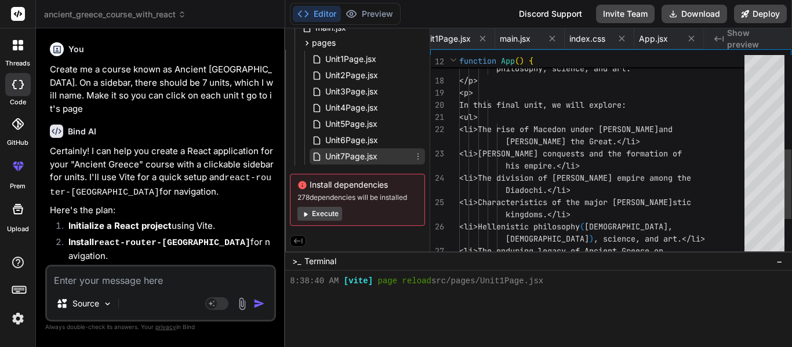
scroll to position [0, 248]
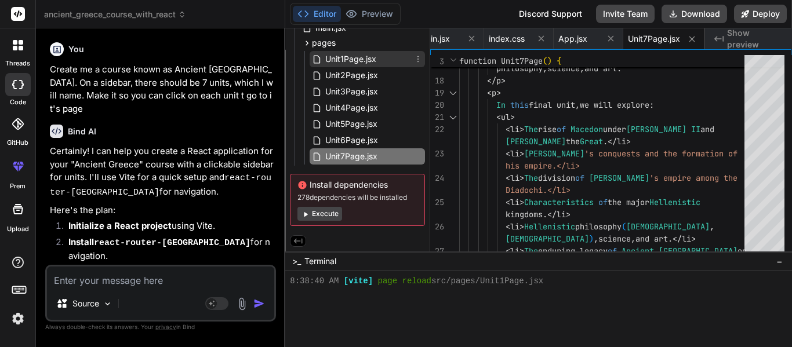
click at [333, 58] on span "Unit1Page.jsx" at bounding box center [350, 59] width 53 height 14
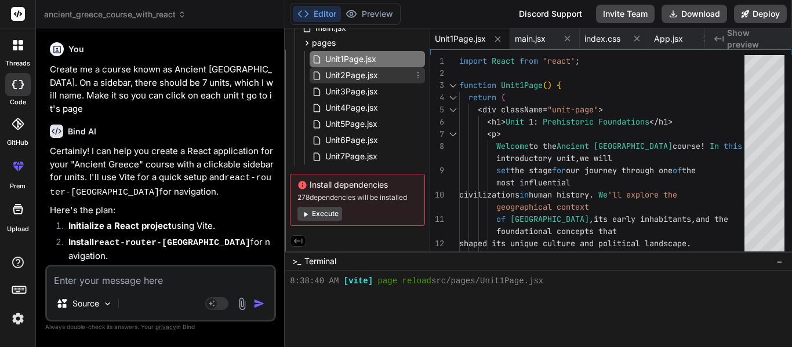
scroll to position [0, 0]
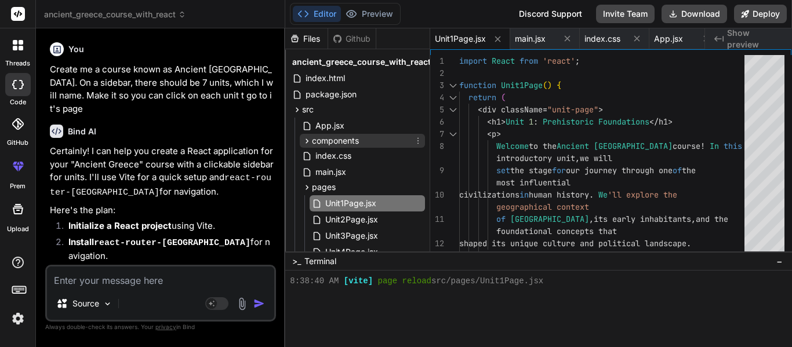
click at [334, 138] on span "components" at bounding box center [335, 141] width 47 height 12
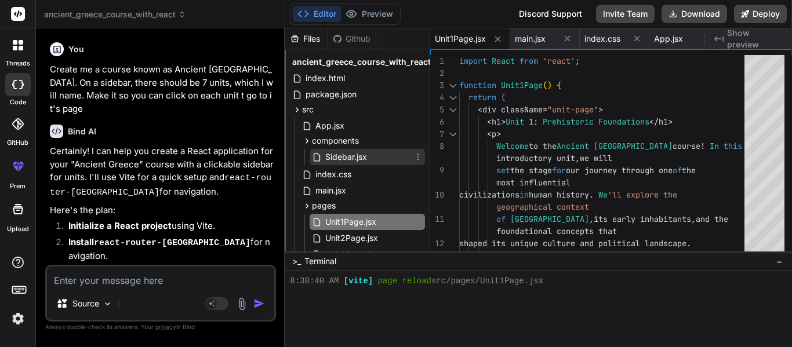
click at [342, 154] on span "Sidebar.jsx" at bounding box center [346, 157] width 44 height 14
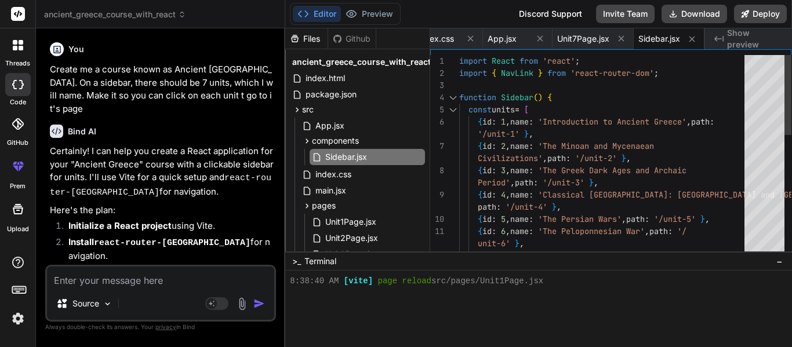
click at [553, 121] on div "Period' , path : '/unit-3' } , { id : 4 , name : 'Classical [GEOGRAPHIC_DATA]: …" at bounding box center [605, 310] width 292 height 511
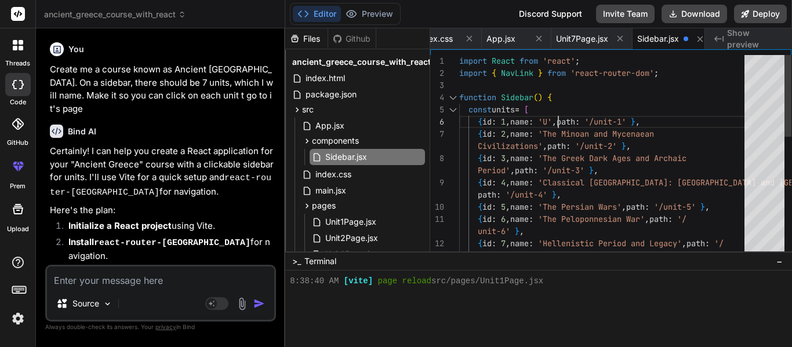
scroll to position [61, 0]
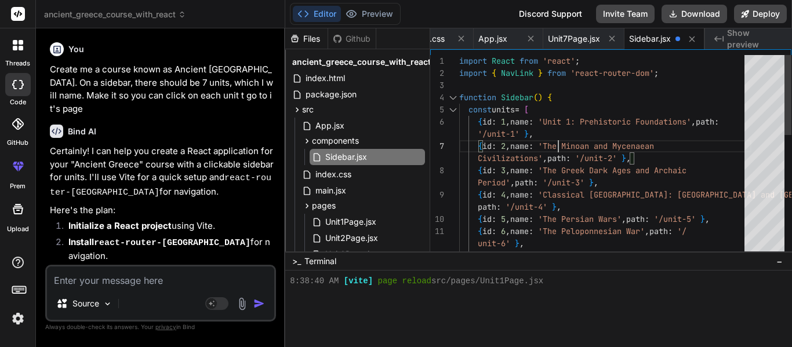
click at [557, 144] on div "Period' , path : '/unit-3' } , { id : 4 , name : 'Classical [GEOGRAPHIC_DATA]: …" at bounding box center [605, 310] width 292 height 511
click at [554, 144] on div "Period' , path : '/unit-3' } , { id : 4 , name : 'Classical [GEOGRAPHIC_DATA]: …" at bounding box center [605, 310] width 292 height 511
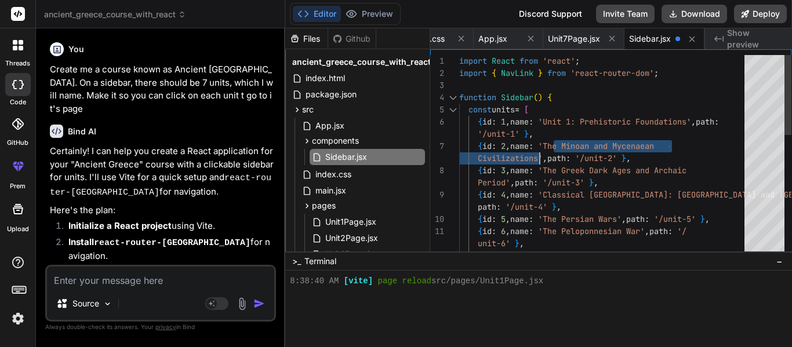
drag, startPoint x: 554, startPoint y: 144, endPoint x: 541, endPoint y: 158, distance: 19.3
click at [541, 158] on div "Period' , path : '/unit-3' } , { id : 4 , name : 'Classical [GEOGRAPHIC_DATA]: …" at bounding box center [605, 310] width 292 height 511
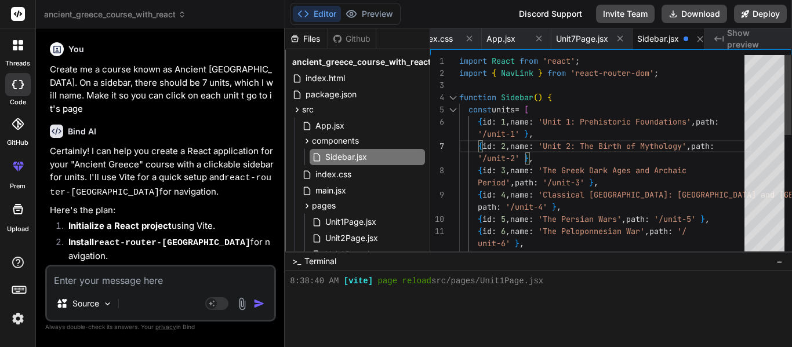
scroll to position [418, 0]
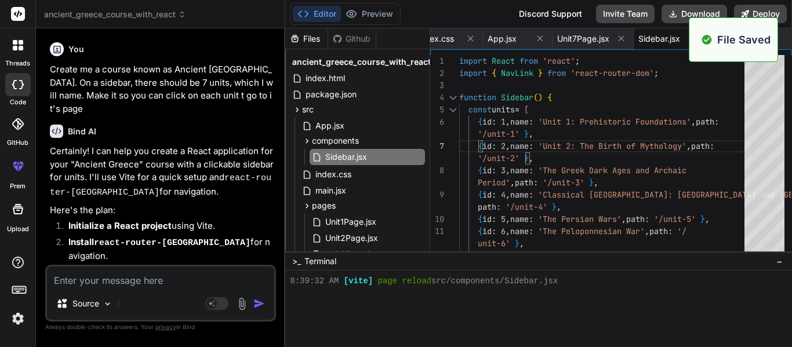
click at [783, 39] on span "Show preview" at bounding box center [755, 38] width 56 height 23
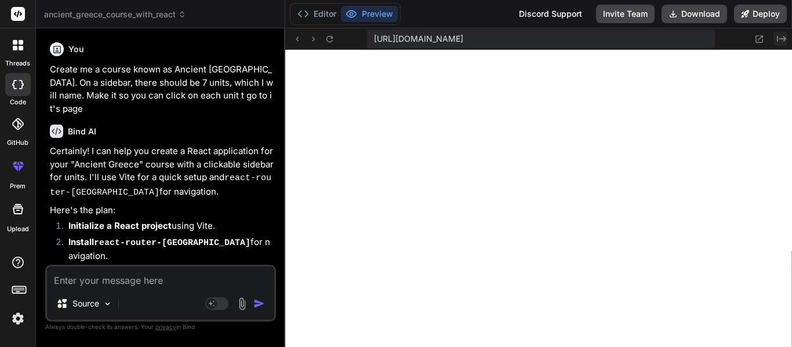
click at [782, 38] on icon "Created with Pixso." at bounding box center [781, 38] width 9 height 9
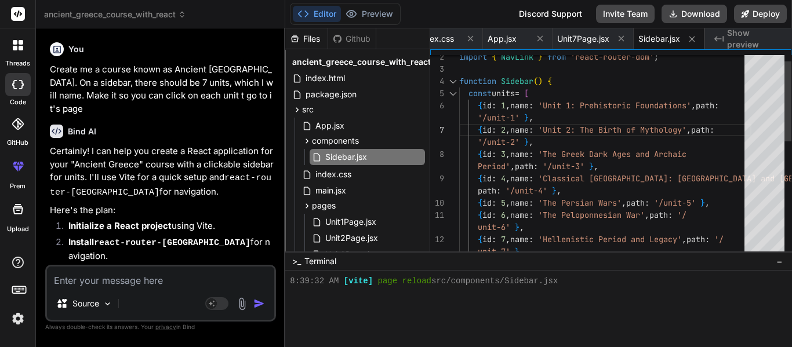
scroll to position [61, 0]
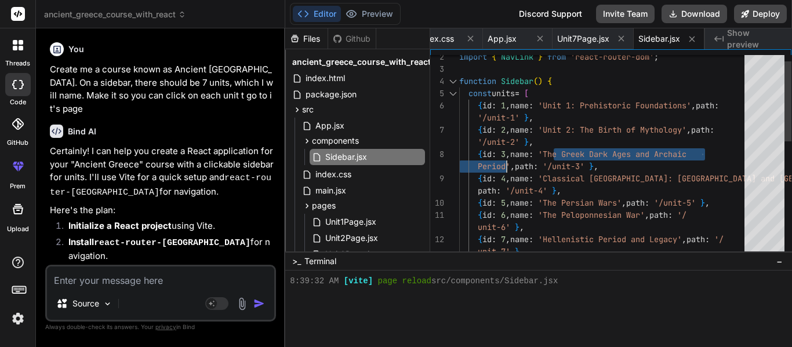
drag, startPoint x: 555, startPoint y: 151, endPoint x: 507, endPoint y: 165, distance: 49.4
click at [507, 165] on div "Period' , path : '/unit-3' } , { id : 4 , name : 'Classical [GEOGRAPHIC_DATA]: …" at bounding box center [605, 294] width 292 height 511
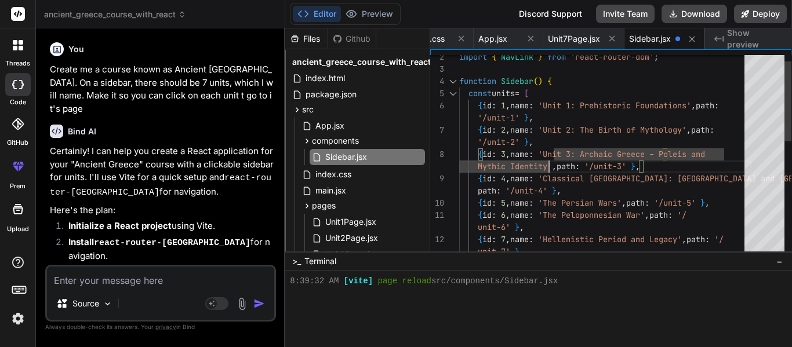
click at [659, 154] on div "Mythic Identity' , path : '/unit-3' } , { id : 4 , name : 'Classical [GEOGRAPHI…" at bounding box center [605, 294] width 292 height 511
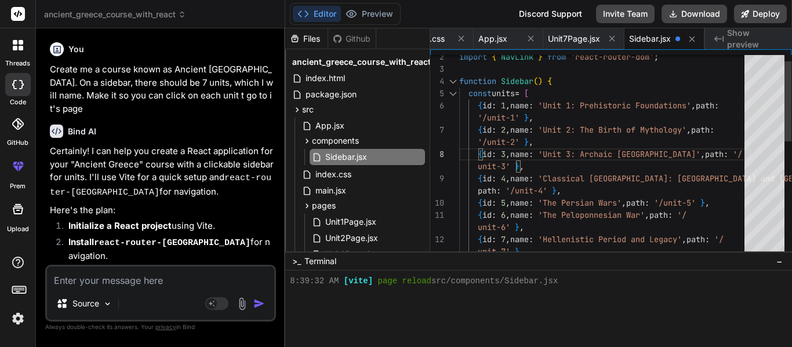
click at [554, 177] on div "unit-3' } , { id : 4 , name : 'Classical [GEOGRAPHIC_DATA]: [GEOGRAPHIC_DATA] a…" at bounding box center [605, 294] width 292 height 511
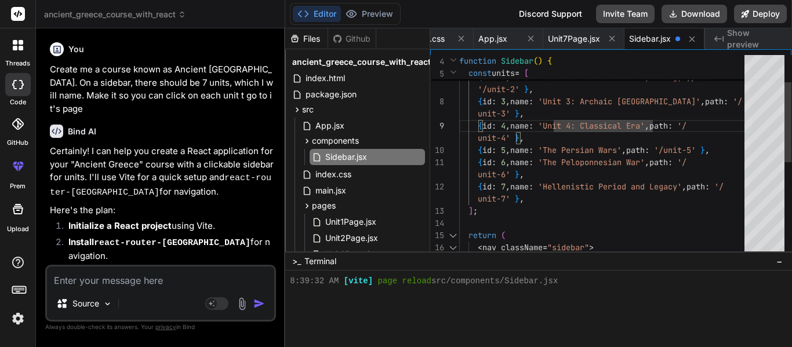
click at [555, 148] on div "unit-3' } , { id : 4 , name : 'Unit 4: Classical Era' , path : '/ unit-4' } , {…" at bounding box center [605, 241] width 292 height 511
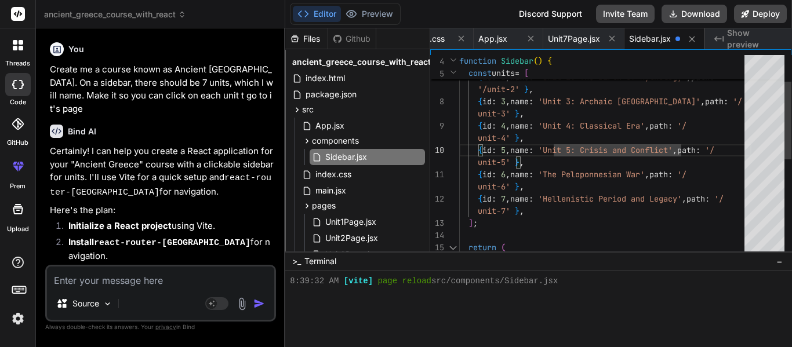
click at [554, 174] on div "unit-3' } , { id : 4 , name : 'Unit 4: Classical Era' , path : '/ unit-4' } , {…" at bounding box center [605, 248] width 292 height 524
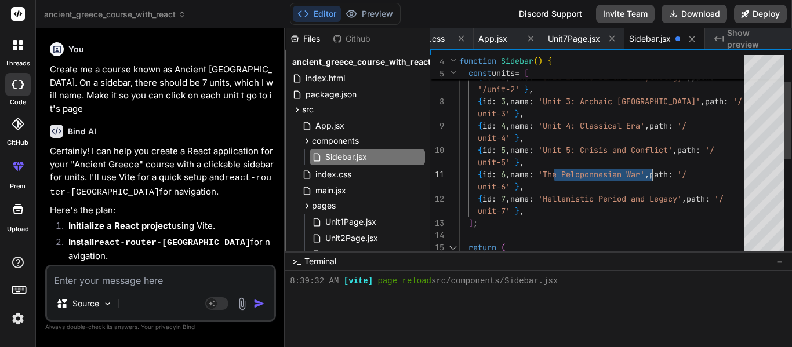
type textarea "unit-3' }, { id: 4, name: 'Unit 4: Classical Era', path: '/unit-4' }, { id: 5, …"
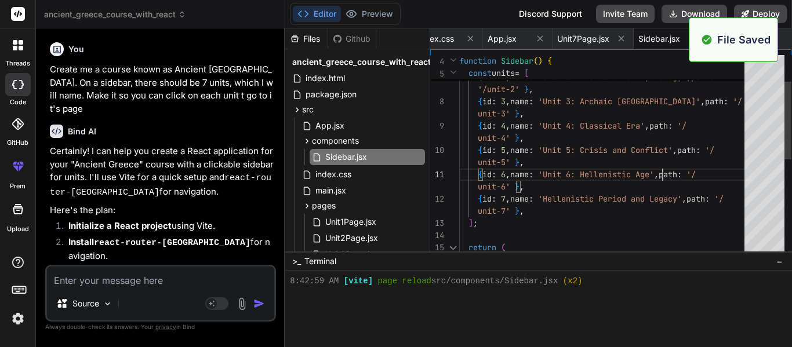
scroll to position [429, 0]
